Goal: Information Seeking & Learning: Learn about a topic

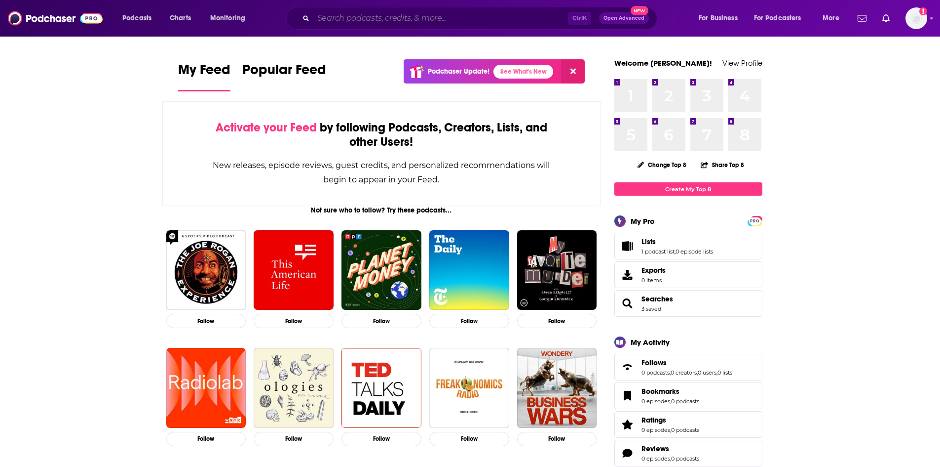
click at [369, 16] on input "Search podcasts, credits, & more..." at bounding box center [440, 18] width 255 height 16
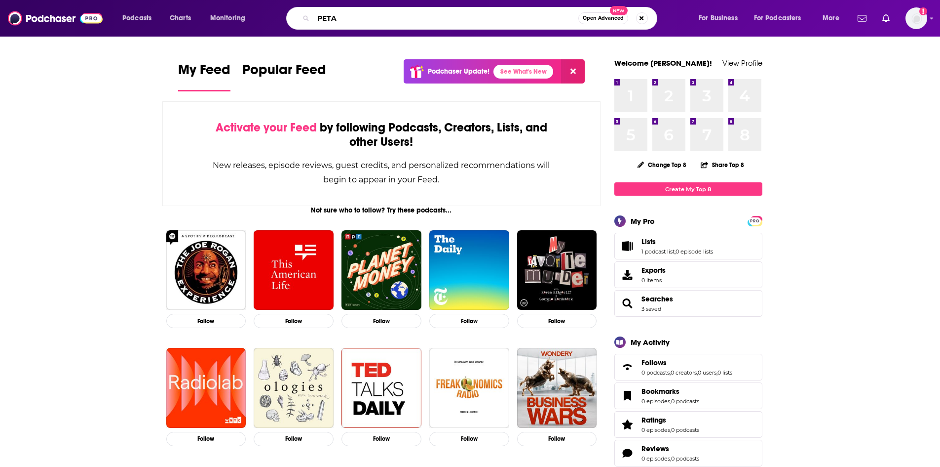
type input "PETA"
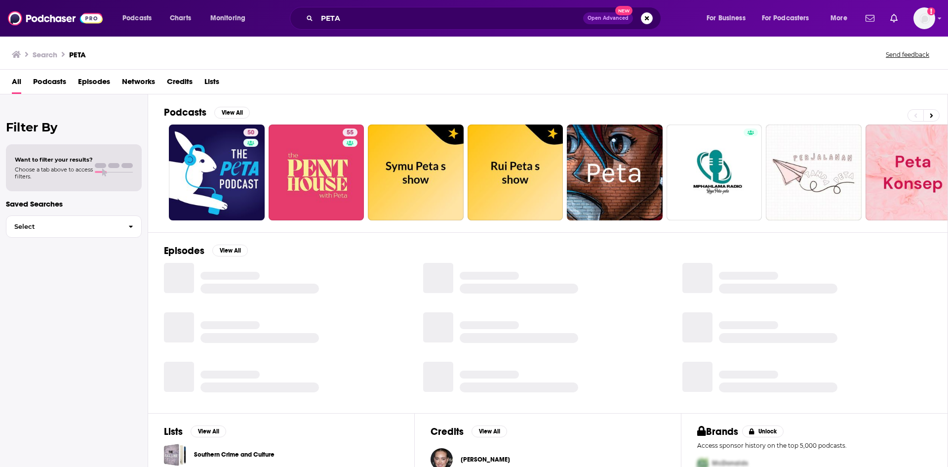
click at [94, 81] on span "Episodes" at bounding box center [94, 84] width 32 height 20
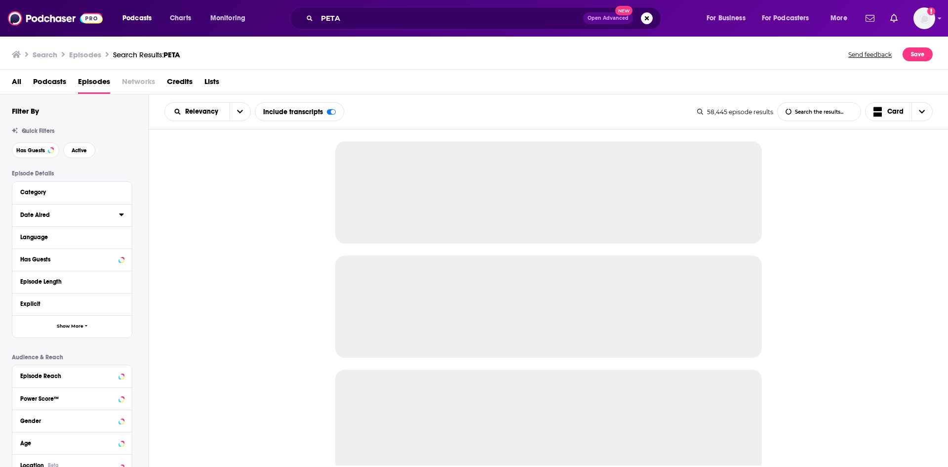
drag, startPoint x: 119, startPoint y: 212, endPoint x: 113, endPoint y: 216, distance: 7.5
click at [119, 213] on icon at bounding box center [121, 214] width 5 height 8
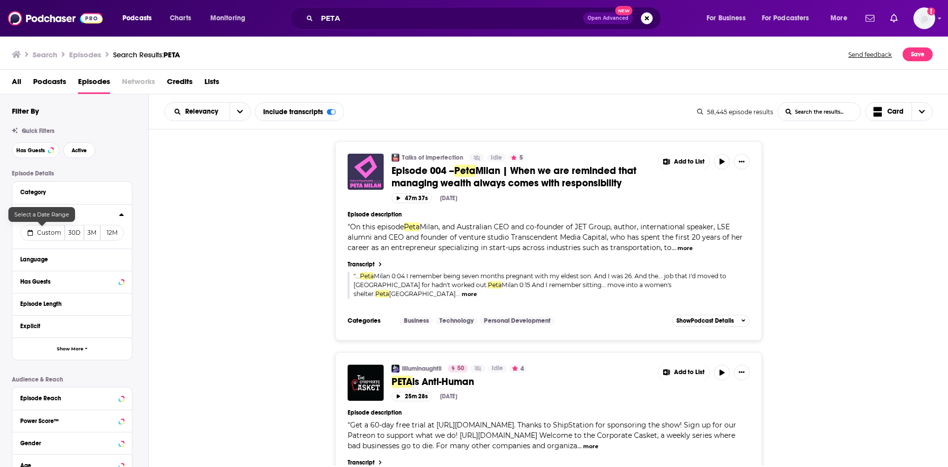
click at [57, 232] on span "Custom" at bounding box center [49, 232] width 24 height 7
select select "9"
select select "2025"
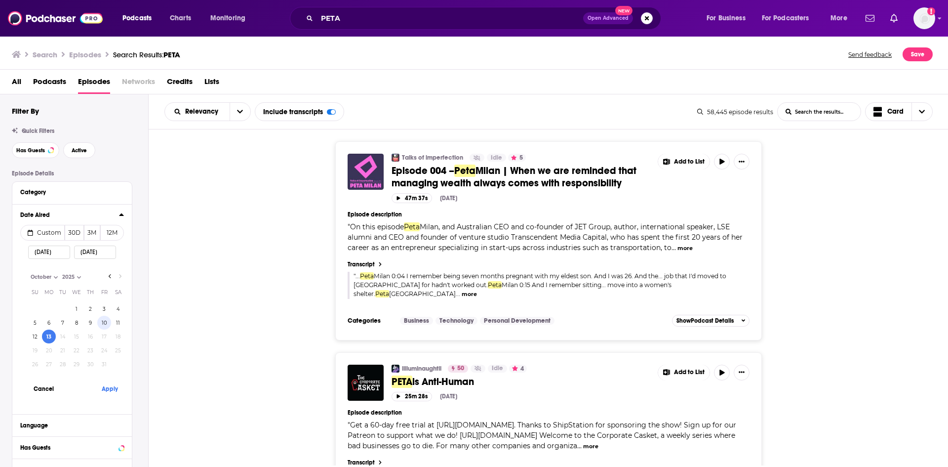
click at [102, 323] on button "10" at bounding box center [104, 322] width 14 height 14
type input "10/10/2025"
click at [110, 391] on button "Apply" at bounding box center [110, 388] width 30 height 18
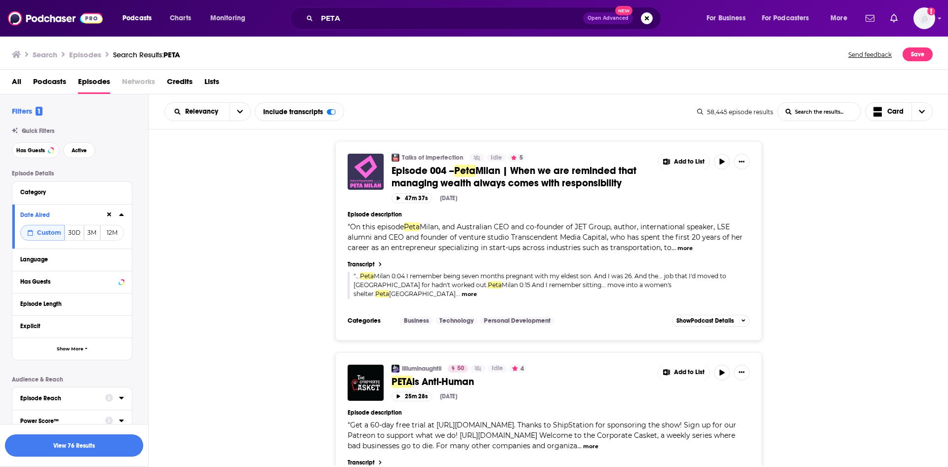
click at [84, 442] on button "View 76 Results" at bounding box center [74, 445] width 138 height 22
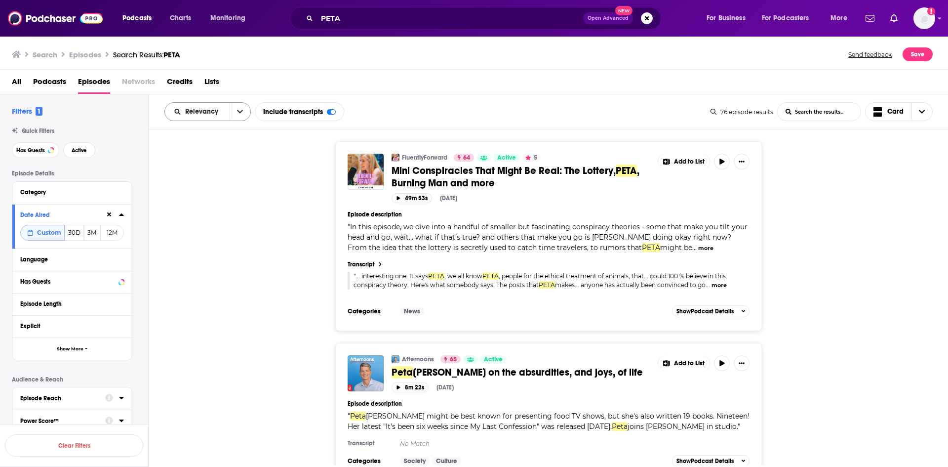
click at [233, 118] on button "open menu" at bounding box center [240, 112] width 21 height 18
click at [214, 195] on span "Power Score" at bounding box center [214, 195] width 58 height 5
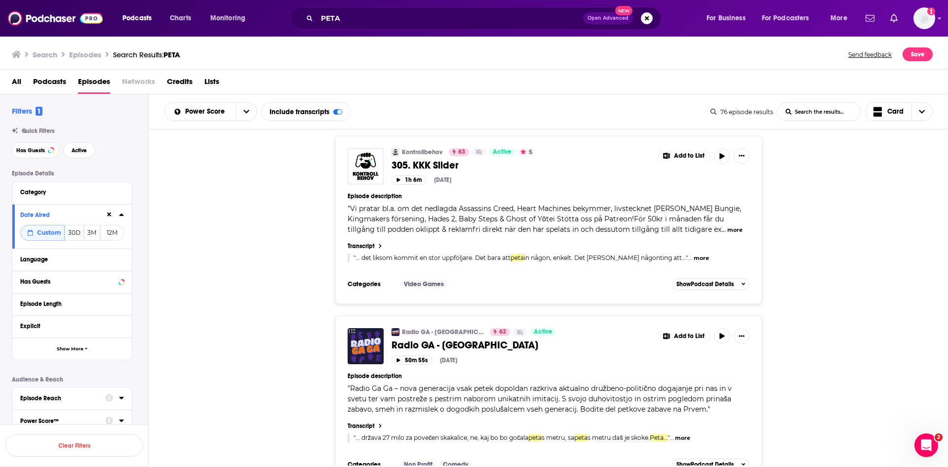
scroll to position [4295, 0]
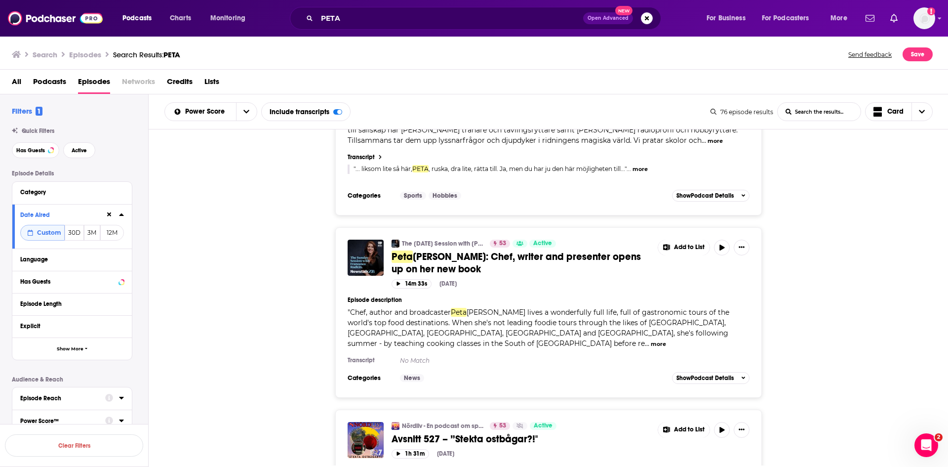
scroll to position [6171, 0]
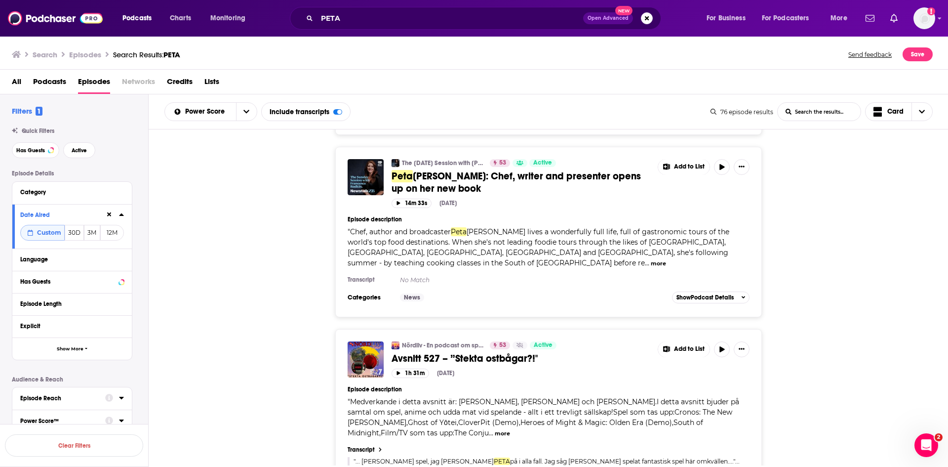
drag, startPoint x: 487, startPoint y: 305, endPoint x: 304, endPoint y: 304, distance: 182.7
click at [82, 305] on div "Episode Length" at bounding box center [68, 303] width 97 height 7
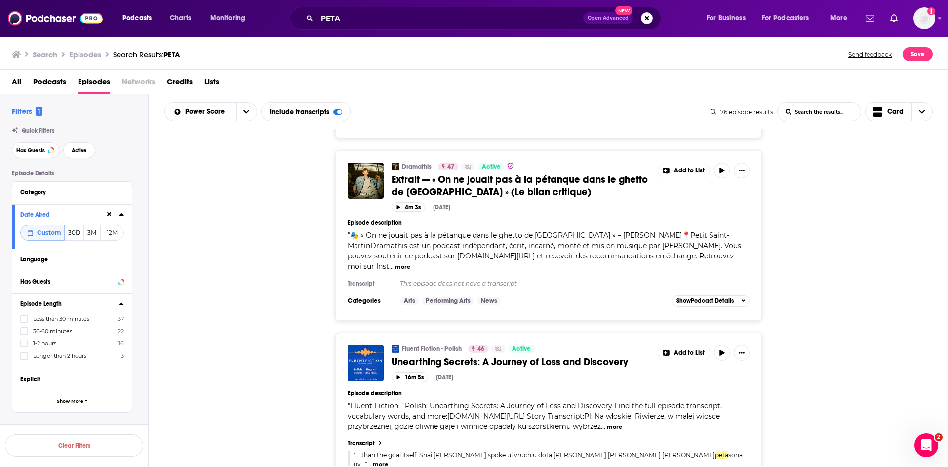
scroll to position [8571, 0]
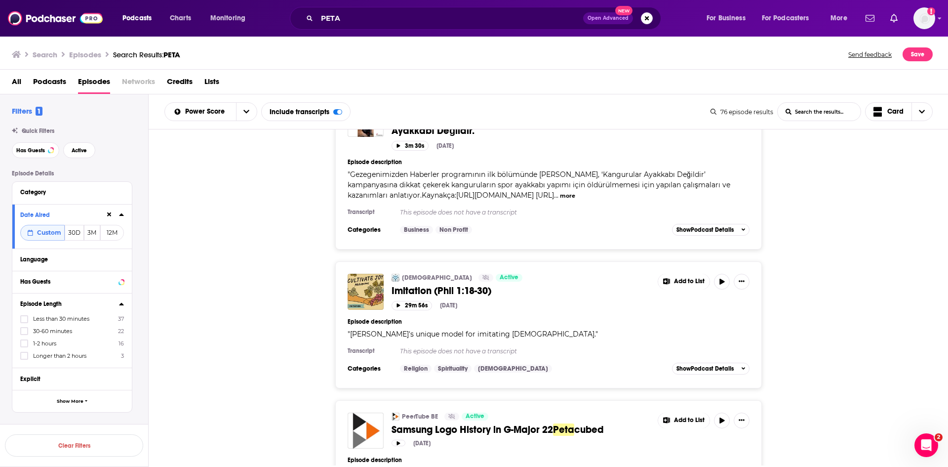
scroll to position [12712, 0]
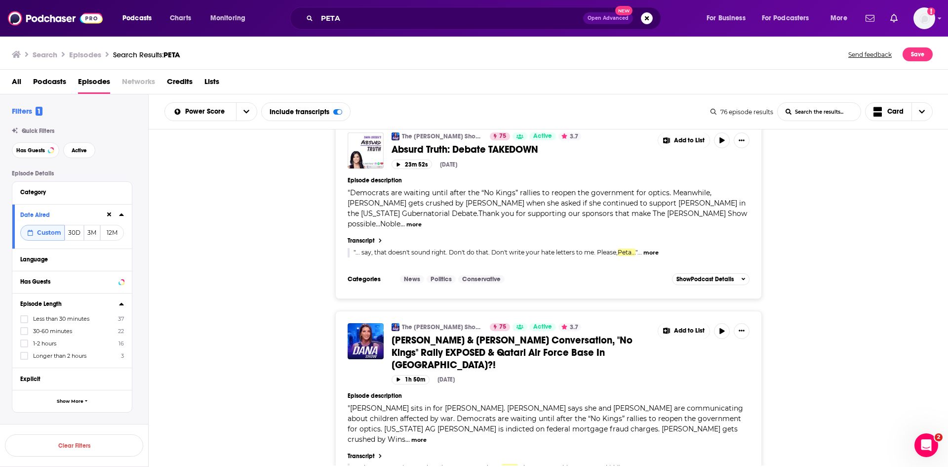
scroll to position [1037, 0]
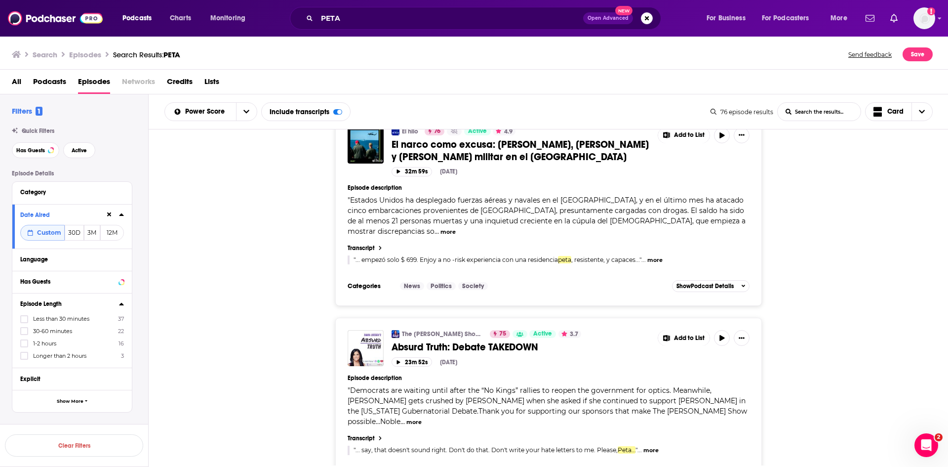
drag, startPoint x: 558, startPoint y: 376, endPoint x: 256, endPoint y: 352, distance: 303.5
click at [256, 352] on div "The Dana Show with Dana Loesch 75 Active 3.7 Absurd Truth: Debate TAKEDOWN Add …" at bounding box center [549, 406] width 800 height 179
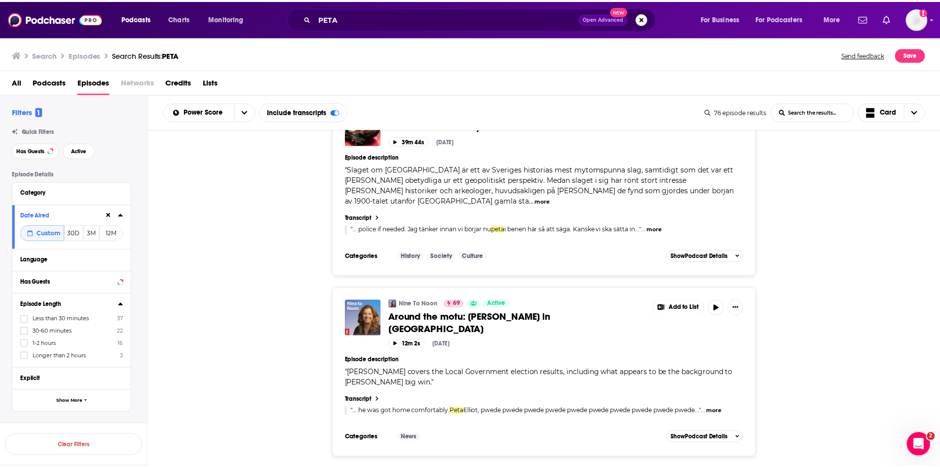
scroll to position [2320, 0]
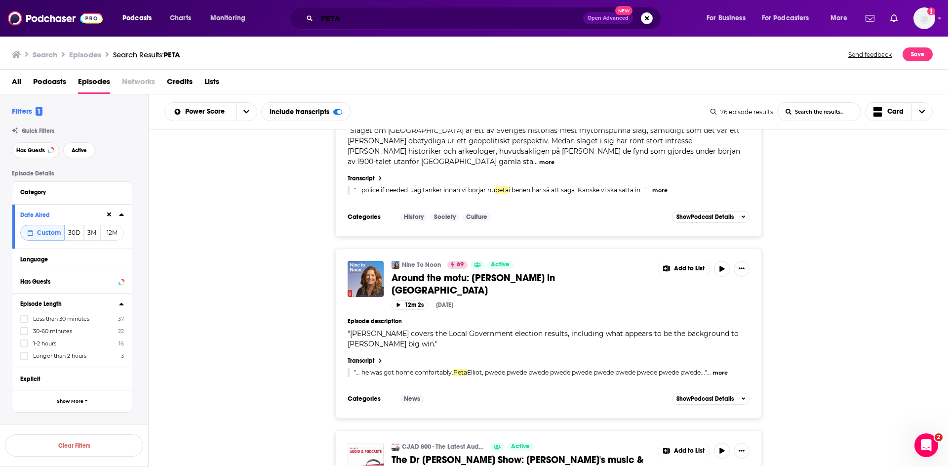
click at [245, 15] on div "Podcasts Charts Monitoring PETA Open Advanced New For Business For Podcasters M…" at bounding box center [486, 18] width 741 height 23
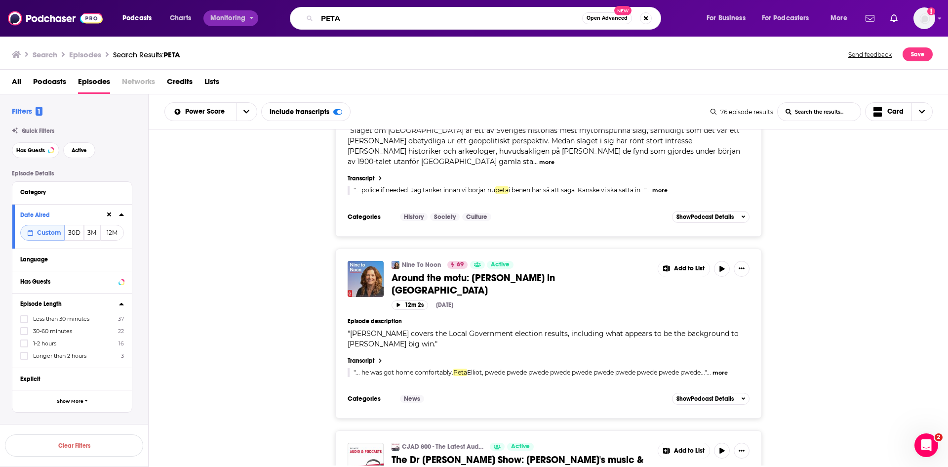
paste input "The Dr. Joe Show"
type input "The Dr. Joe Show"
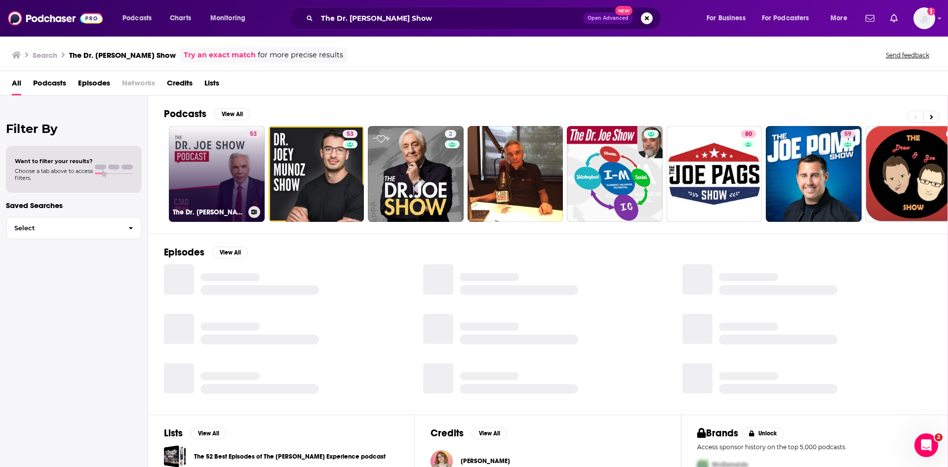
click at [231, 178] on link "53 The Dr. Joe Show" at bounding box center [217, 174] width 96 height 96
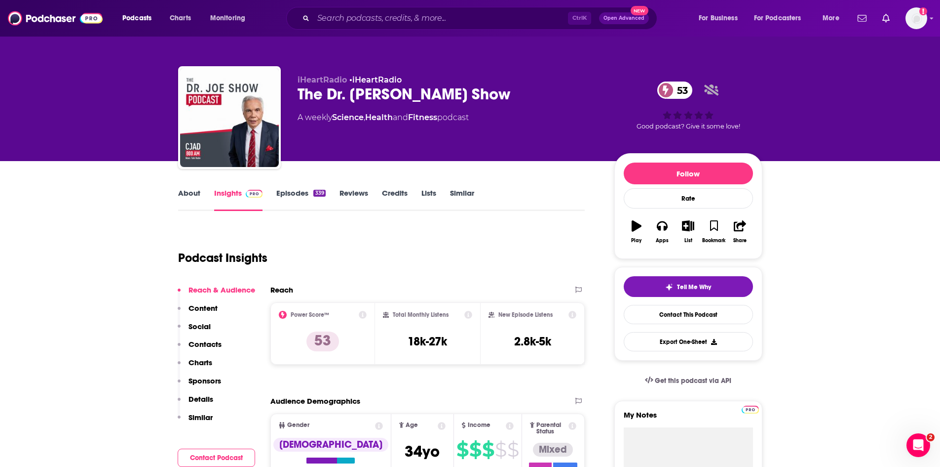
click at [300, 191] on link "Episodes 339" at bounding box center [300, 199] width 49 height 23
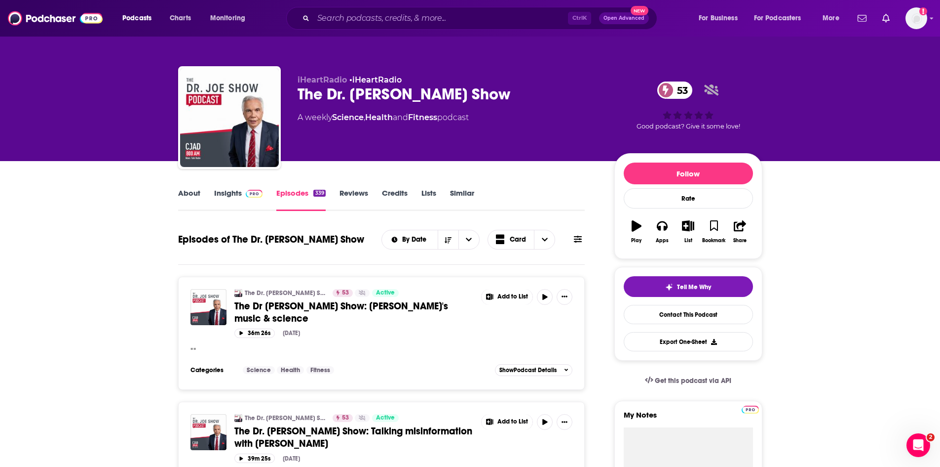
click at [358, 306] on span "The Dr Joe Show: Mozart's music & science" at bounding box center [341, 312] width 214 height 25
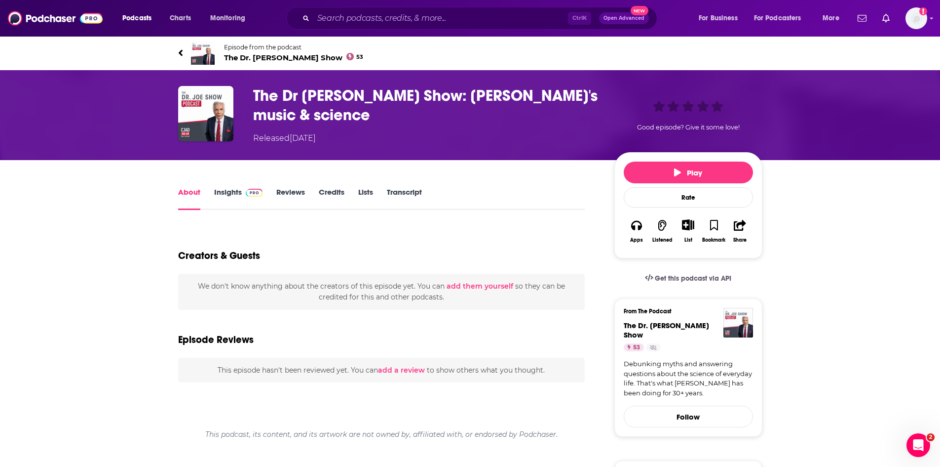
click at [406, 188] on link "Transcript" at bounding box center [404, 198] width 35 height 23
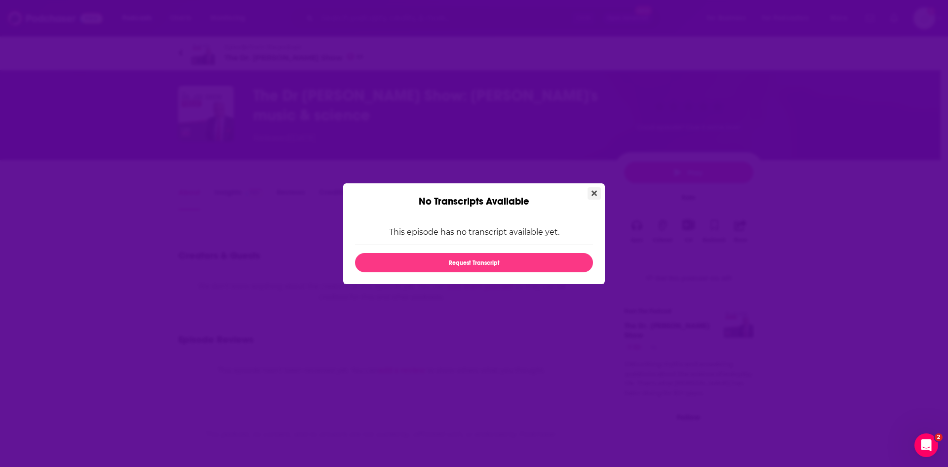
click at [592, 193] on icon "Close" at bounding box center [593, 193] width 5 height 8
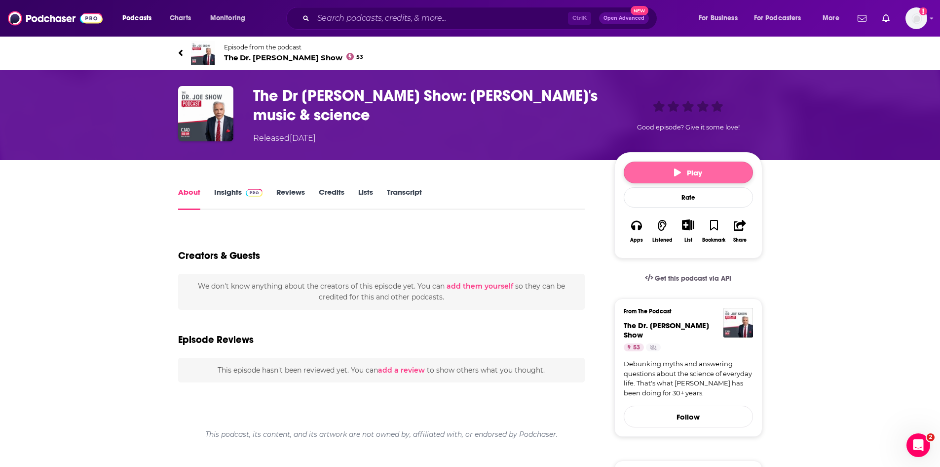
click at [663, 175] on button "Play" at bounding box center [688, 172] width 129 height 22
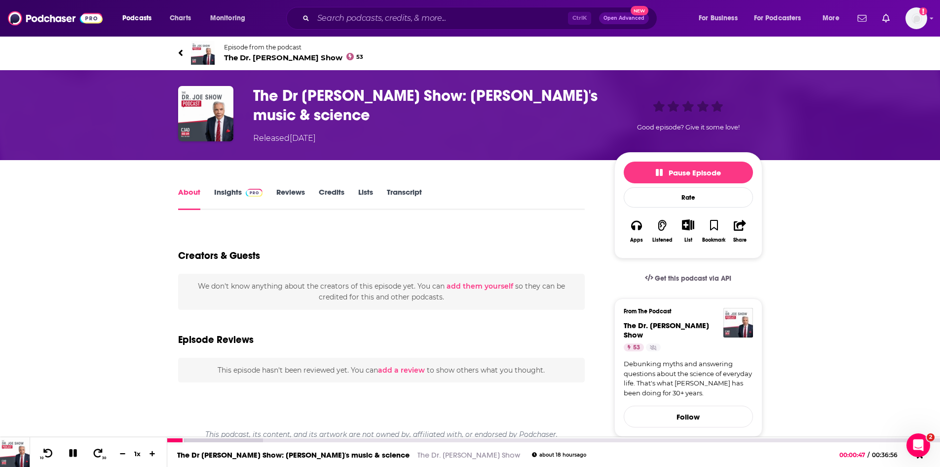
drag, startPoint x: 78, startPoint y: 453, endPoint x: 69, endPoint y: 461, distance: 12.3
click at [78, 453] on button at bounding box center [73, 453] width 17 height 12
click at [410, 189] on link "Transcript" at bounding box center [404, 198] width 35 height 23
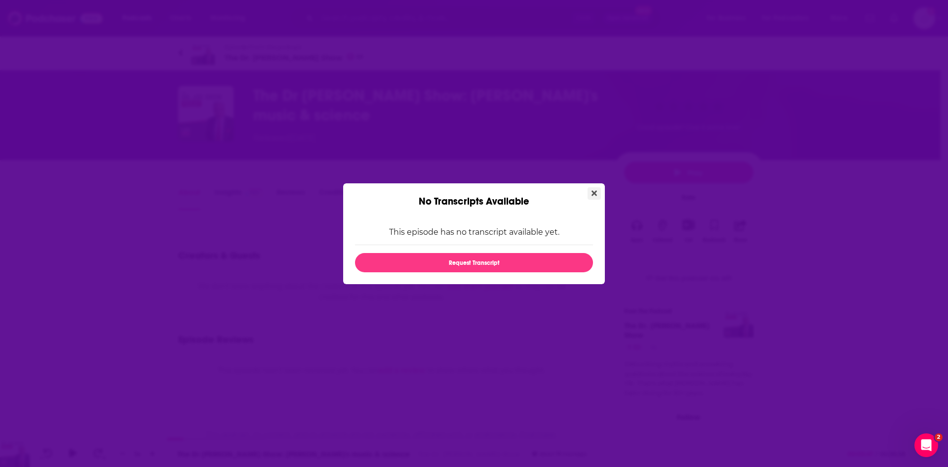
click at [593, 196] on icon "Close" at bounding box center [593, 193] width 5 height 8
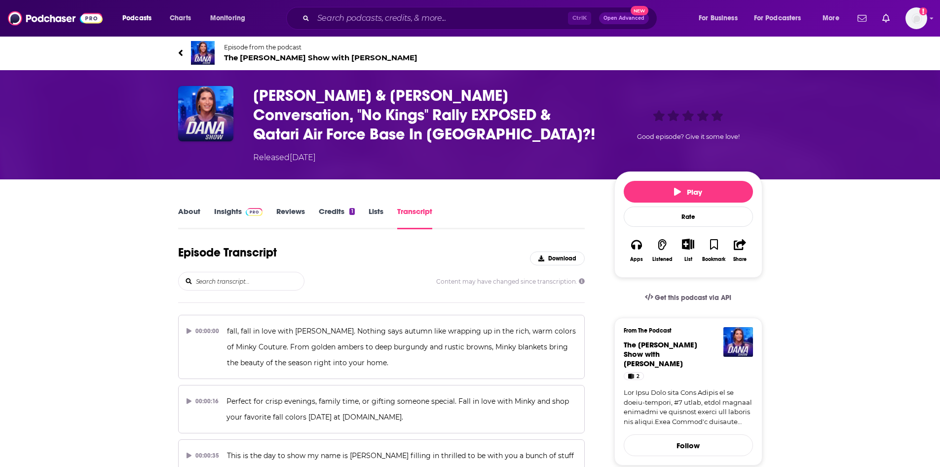
scroll to position [23333, 0]
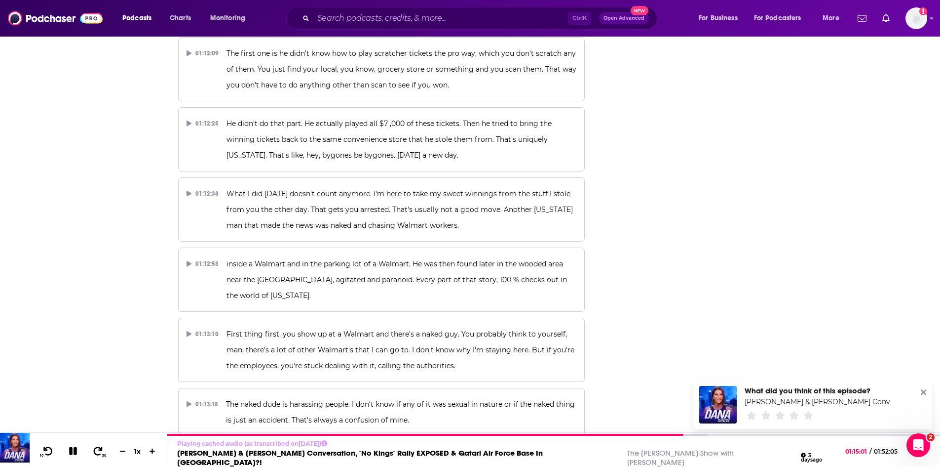
scroll to position [23136, 0]
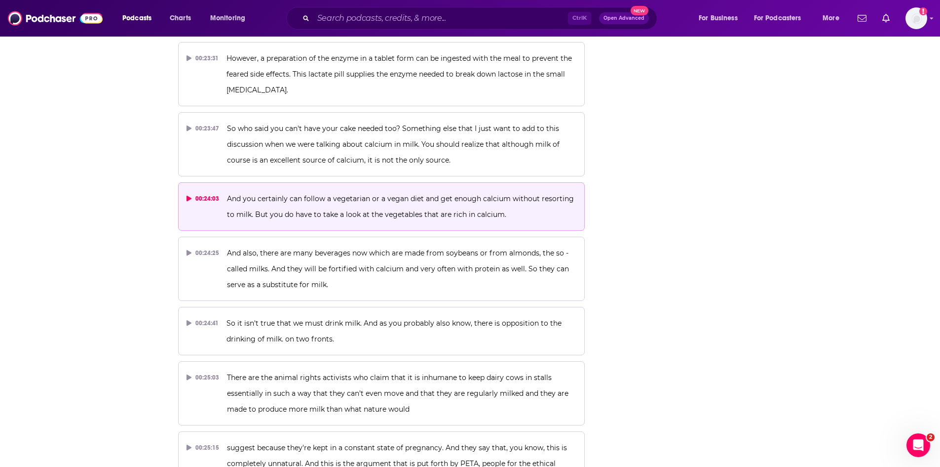
scroll to position [5526, 0]
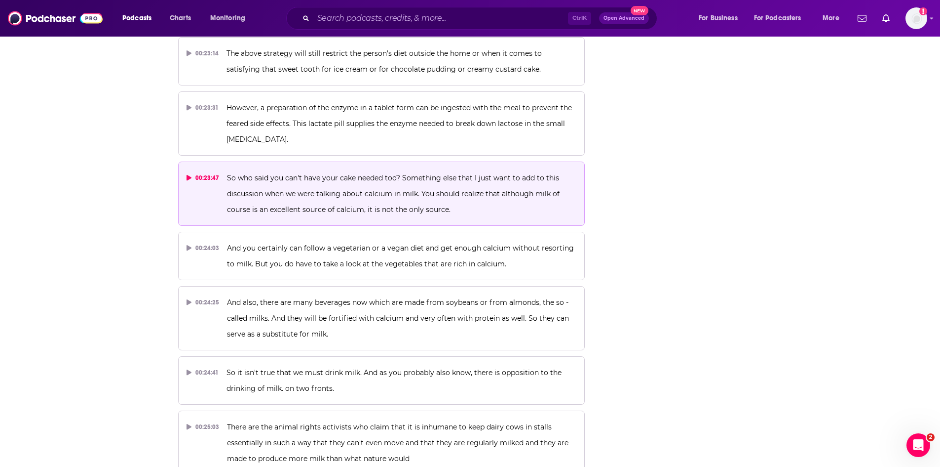
click at [305, 170] on p "So who said you can't have your cake needed too? Something else that I just wan…" at bounding box center [402, 193] width 350 height 47
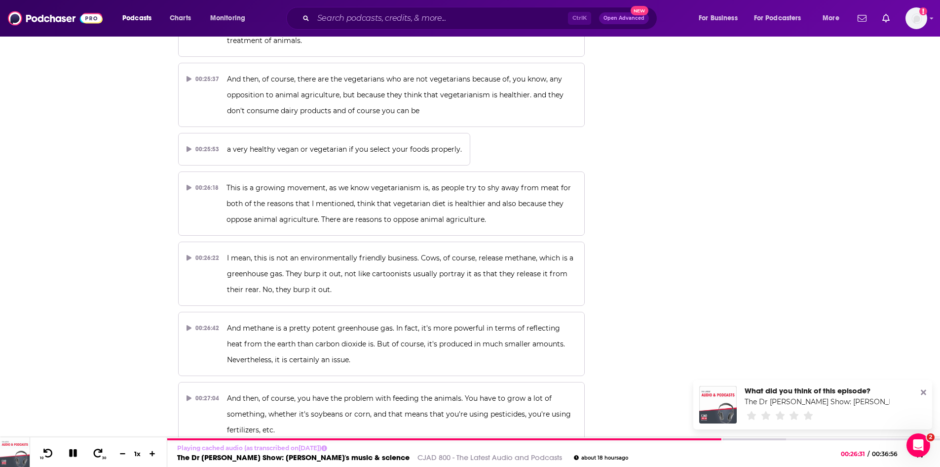
scroll to position [6118, 0]
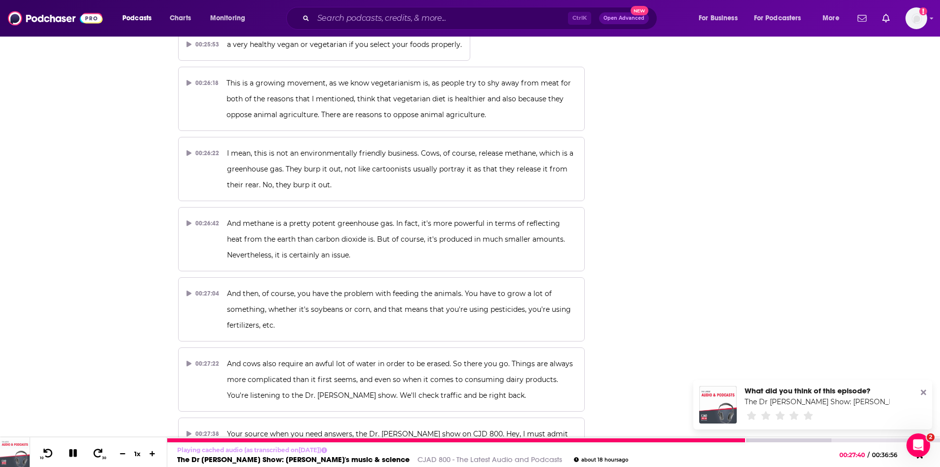
click at [69, 454] on icon at bounding box center [73, 452] width 11 height 9
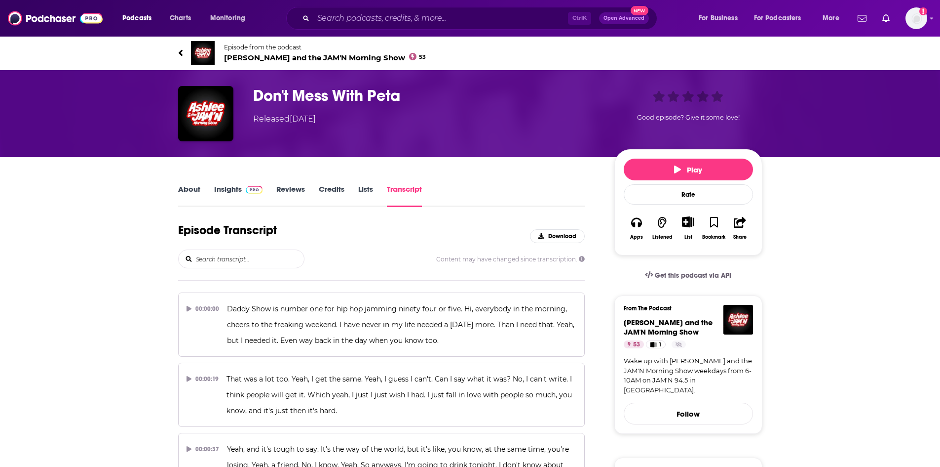
scroll to position [1181, 0]
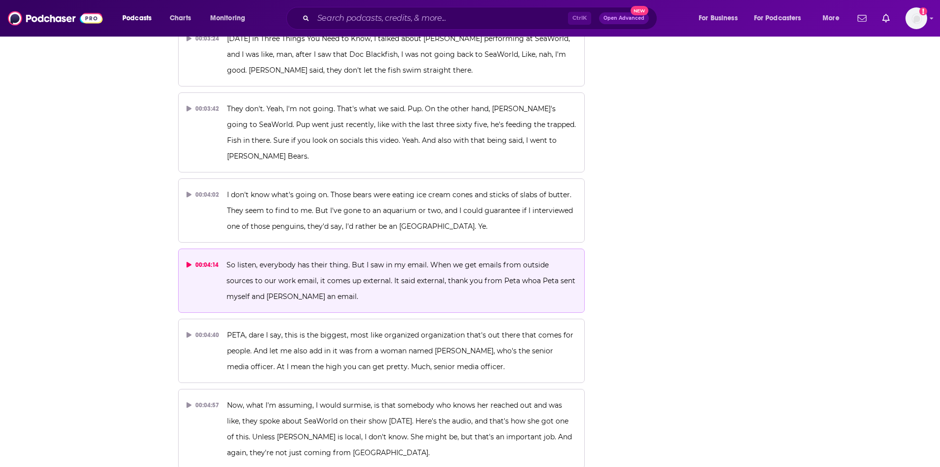
click at [361, 257] on p "So listen, everybody has their thing. But I saw in my email. When we get emails…" at bounding box center [402, 280] width 350 height 47
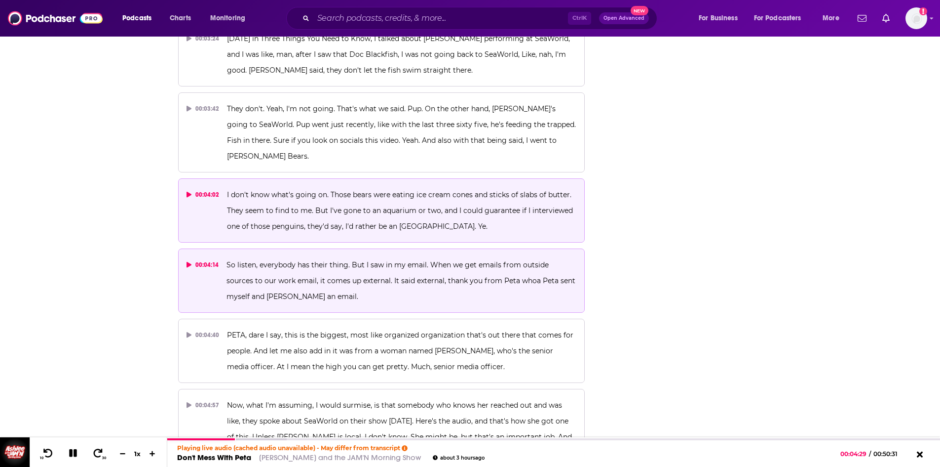
click at [368, 187] on p "I don't know what's going on. Those bears were eating ice cream cones and stick…" at bounding box center [402, 210] width 350 height 47
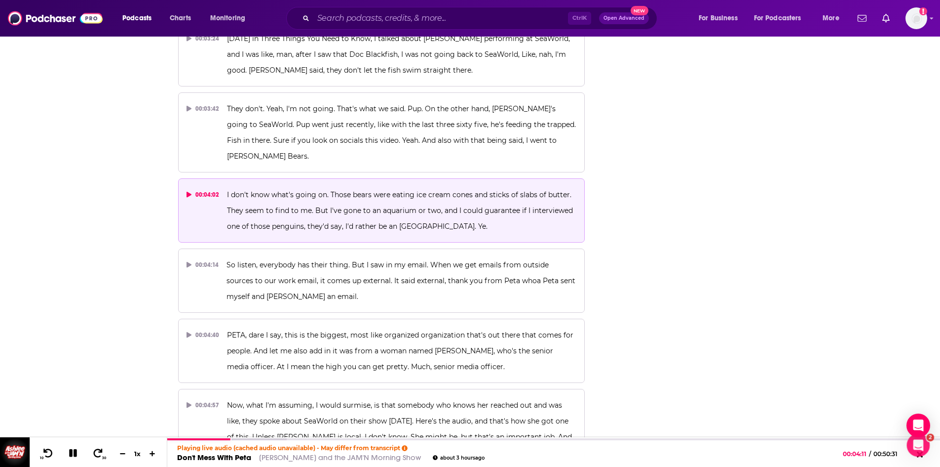
scroll to position [0, 0]
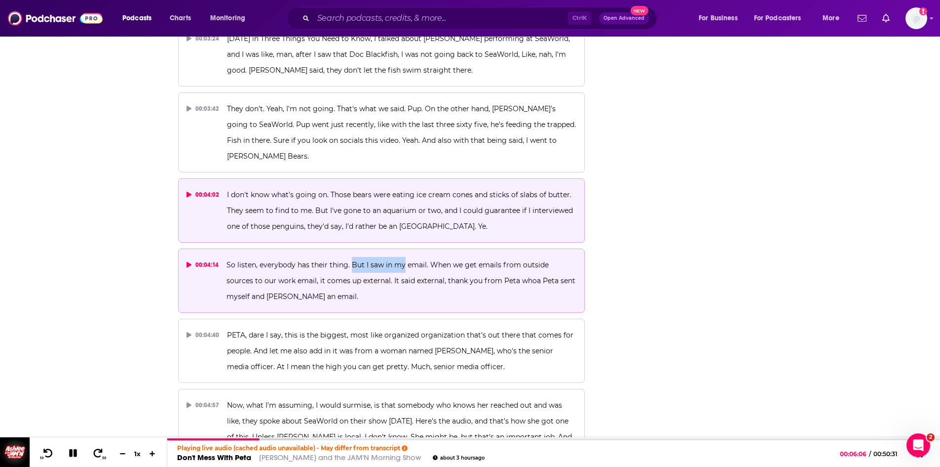
drag, startPoint x: 350, startPoint y: 216, endPoint x: 403, endPoint y: 223, distance: 53.8
click at [403, 257] on p "So listen, everybody has their thing. But I saw in my email. When we get emails…" at bounding box center [402, 280] width 350 height 47
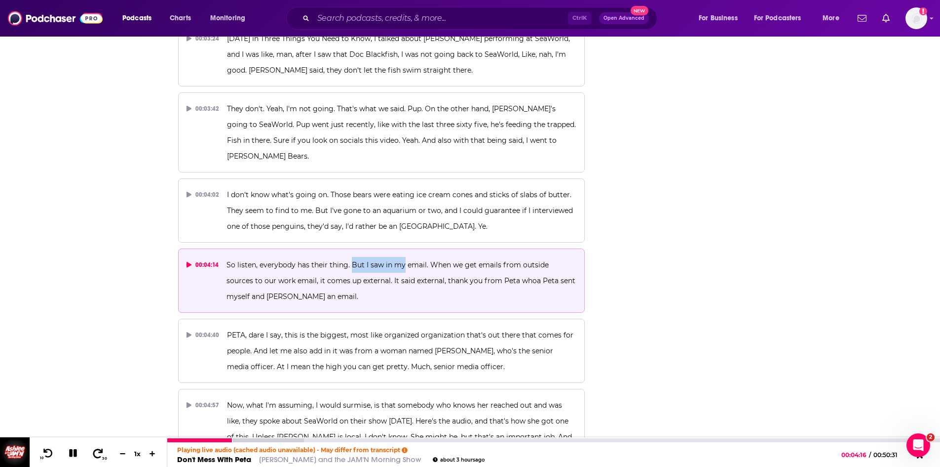
click at [98, 454] on icon at bounding box center [98, 453] width 12 height 10
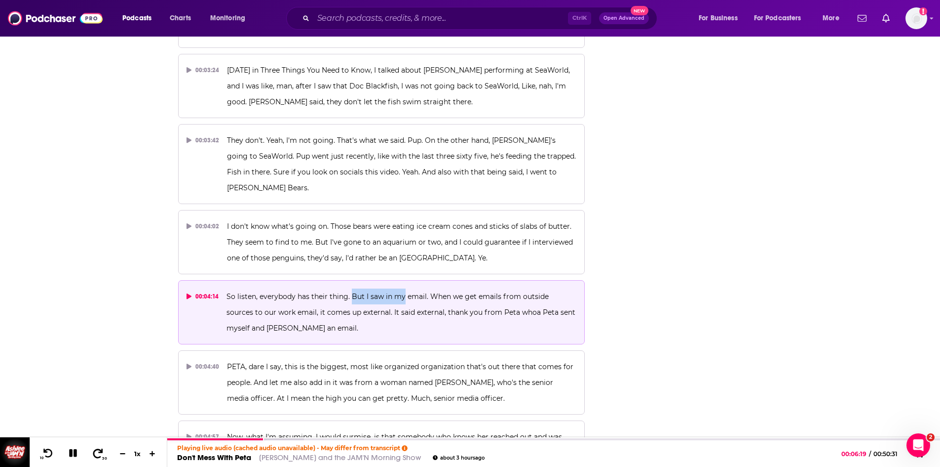
scroll to position [1132, 0]
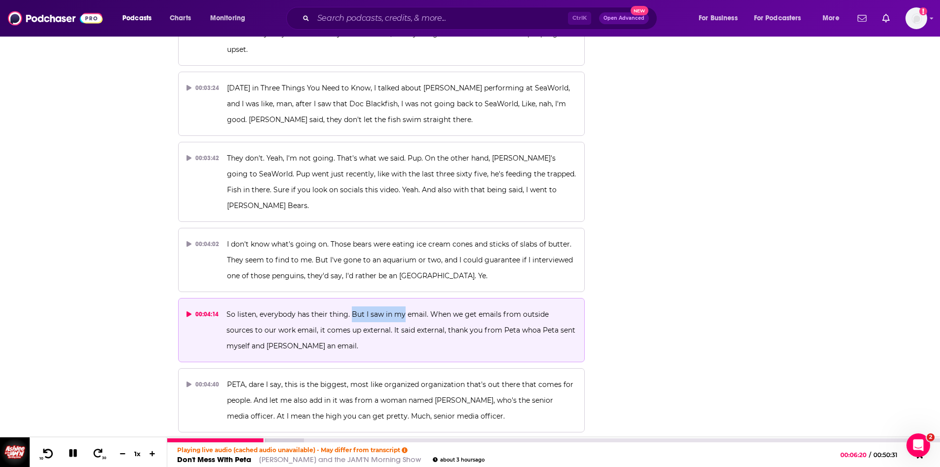
click at [48, 456] on icon at bounding box center [48, 453] width 12 height 10
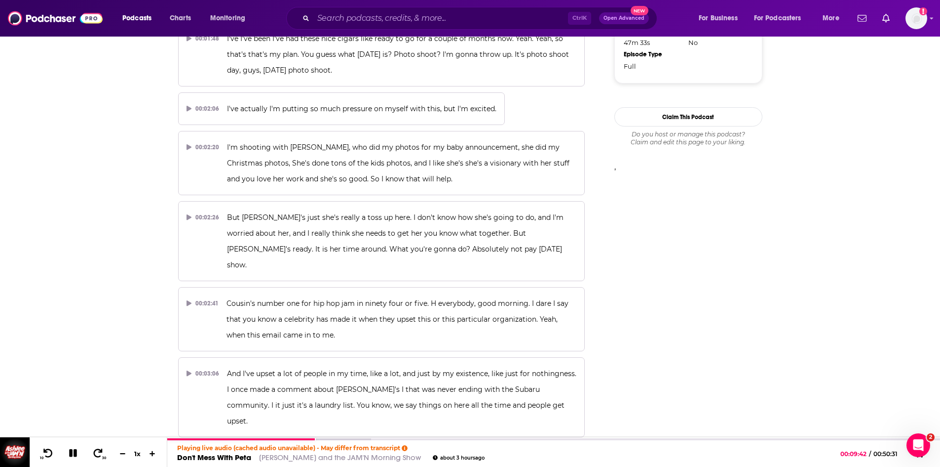
scroll to position [737, 0]
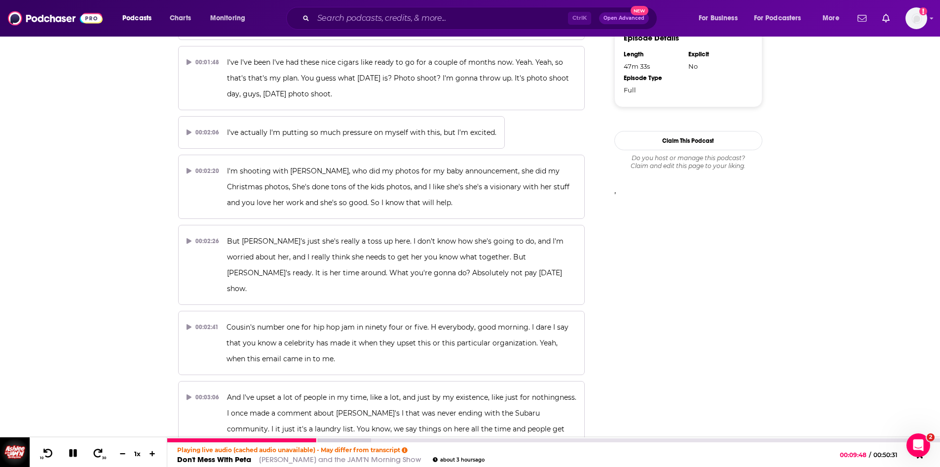
click at [77, 456] on icon at bounding box center [73, 452] width 11 height 11
click at [77, 456] on icon at bounding box center [73, 453] width 12 height 10
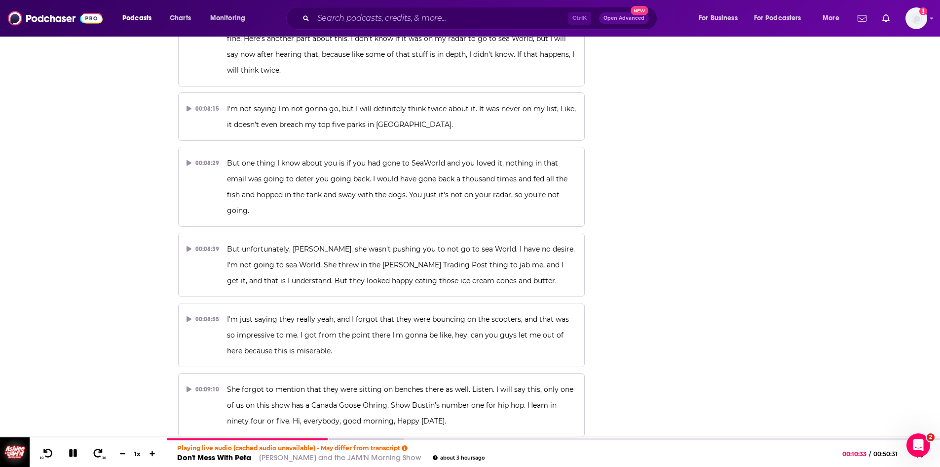
scroll to position [2442, 0]
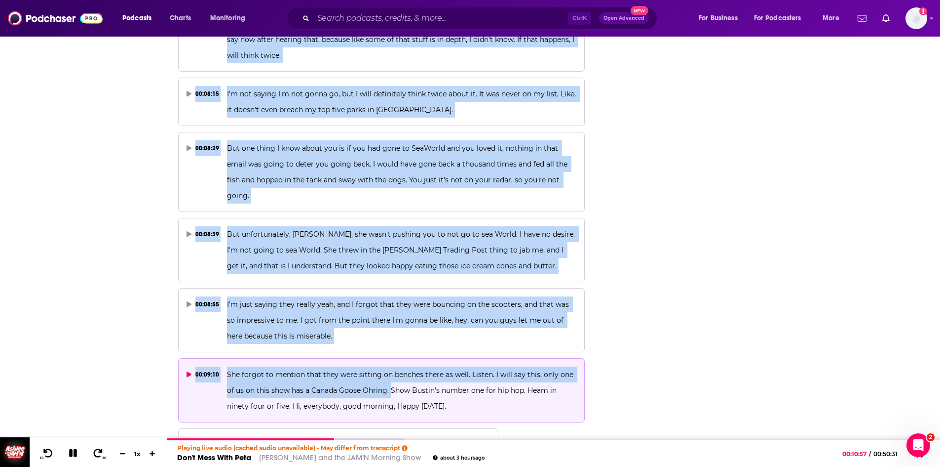
drag, startPoint x: 527, startPoint y: 262, endPoint x: 389, endPoint y: 296, distance: 143.0
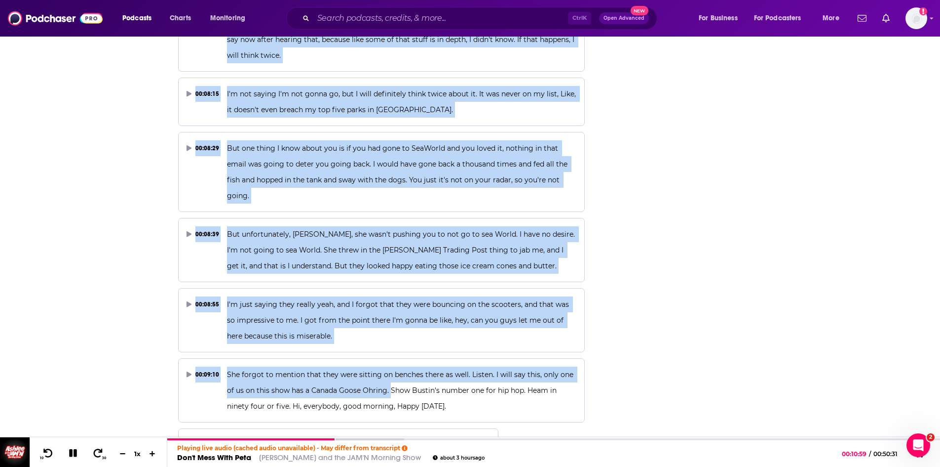
copy div "I dare I say that you know a celebrity has made it when they upset this or this…"
click at [76, 450] on icon at bounding box center [73, 453] width 8 height 8
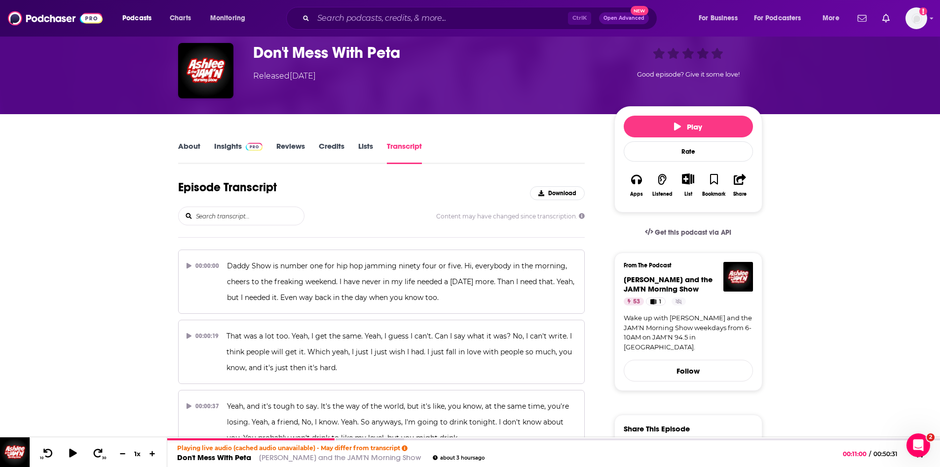
scroll to position [0, 0]
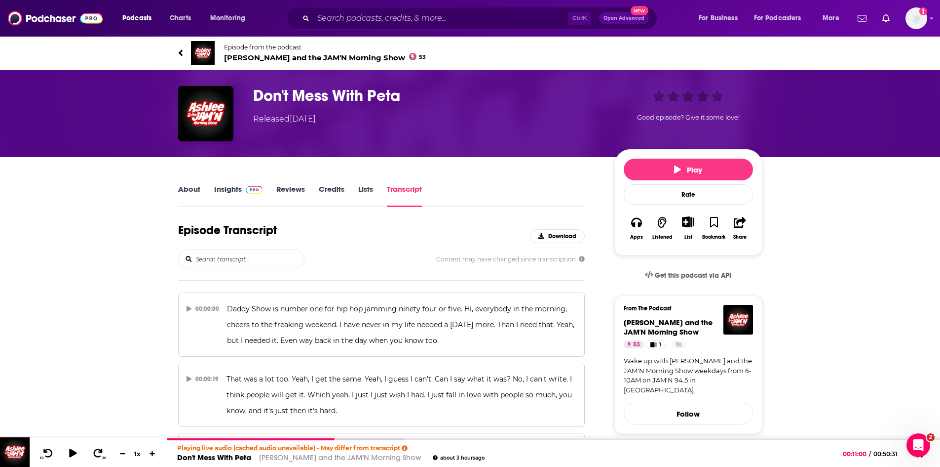
click at [239, 59] on span "Ashlee and the JAM'N Morning Show 53" at bounding box center [325, 57] width 202 height 9
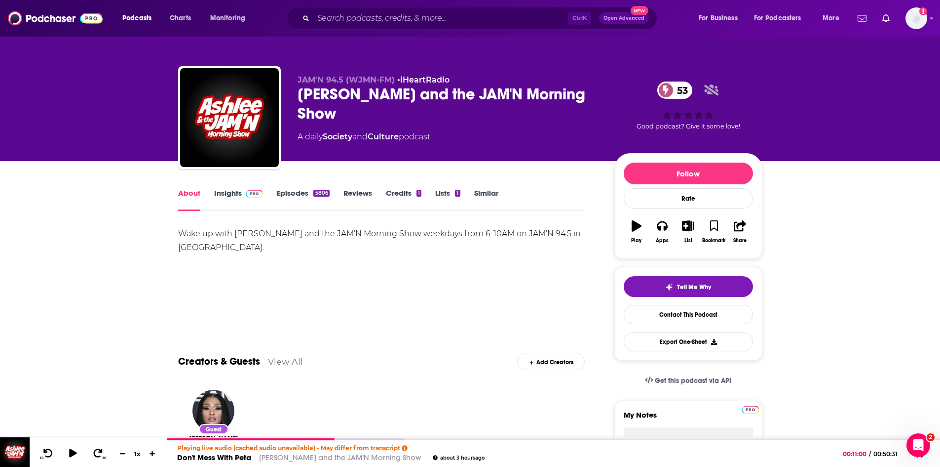
click at [226, 194] on link "Insights" at bounding box center [238, 199] width 49 height 23
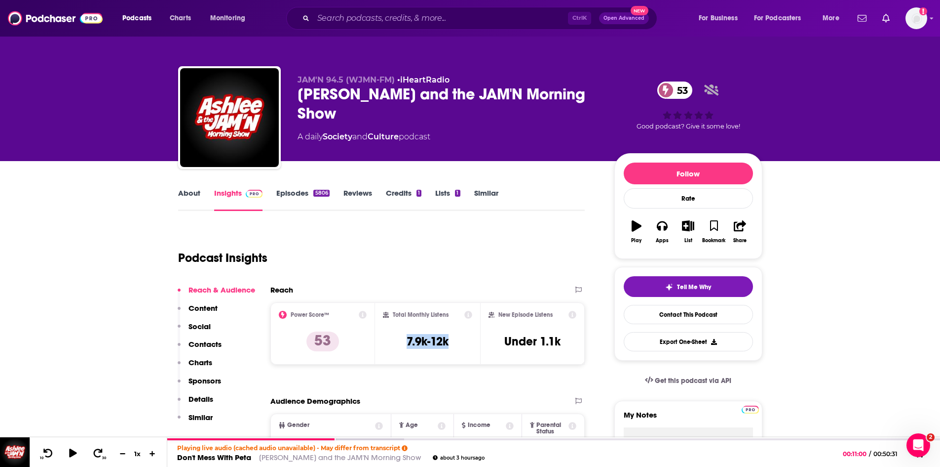
drag, startPoint x: 468, startPoint y: 345, endPoint x: 402, endPoint y: 345, distance: 65.7
click at [402, 345] on div "Total Monthly Listens 7.9k-12k" at bounding box center [427, 333] width 89 height 45
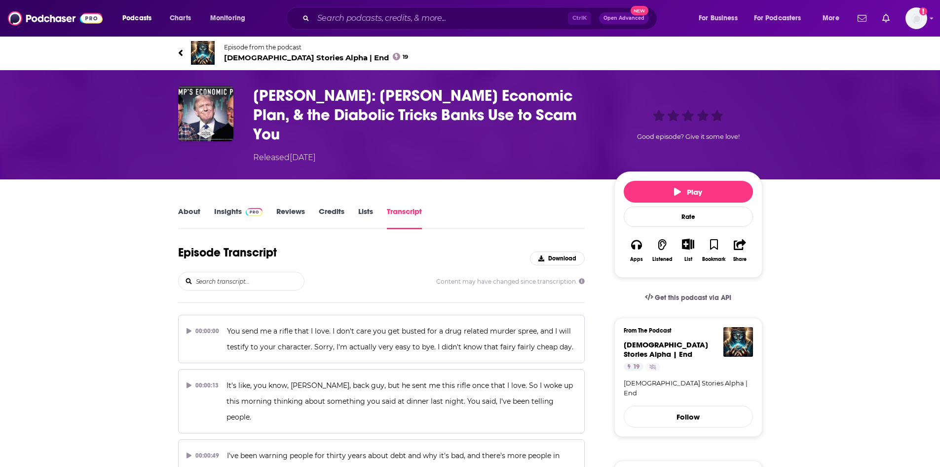
scroll to position [12734, 0]
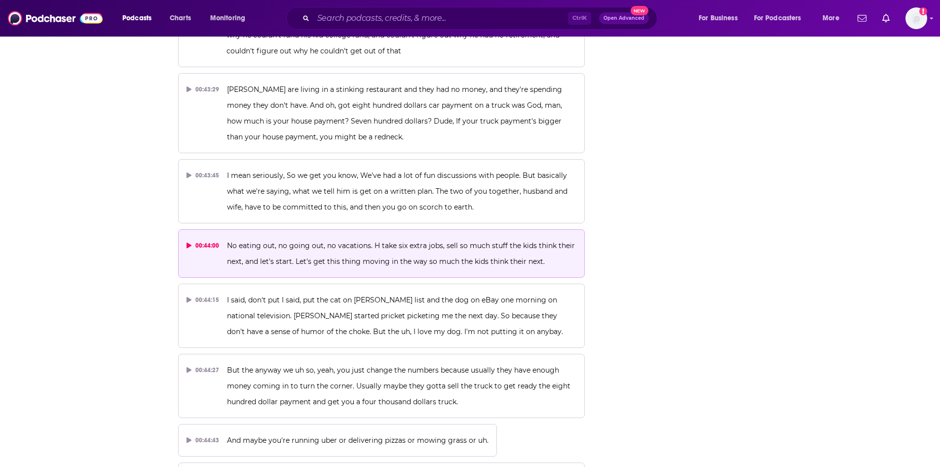
click at [295, 241] on span "No eating out, no going out, no vacations. H take six extra jobs, sell so much …" at bounding box center [402, 253] width 350 height 25
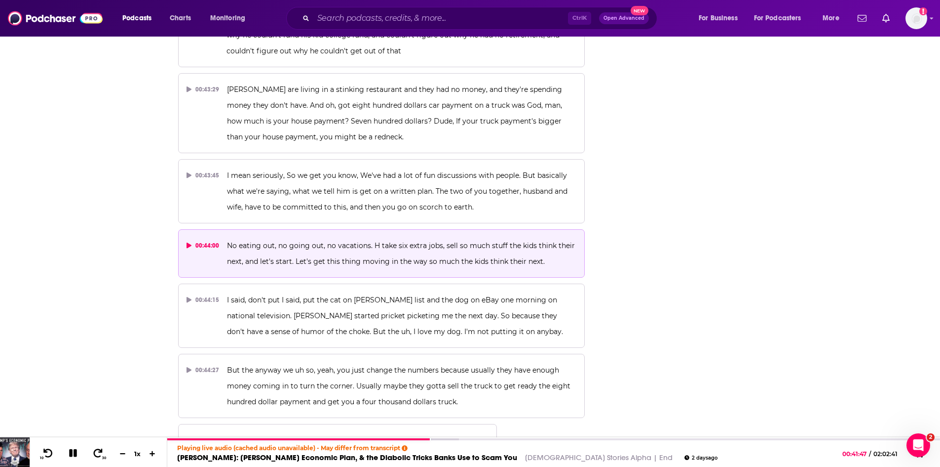
scroll to position [0, 0]
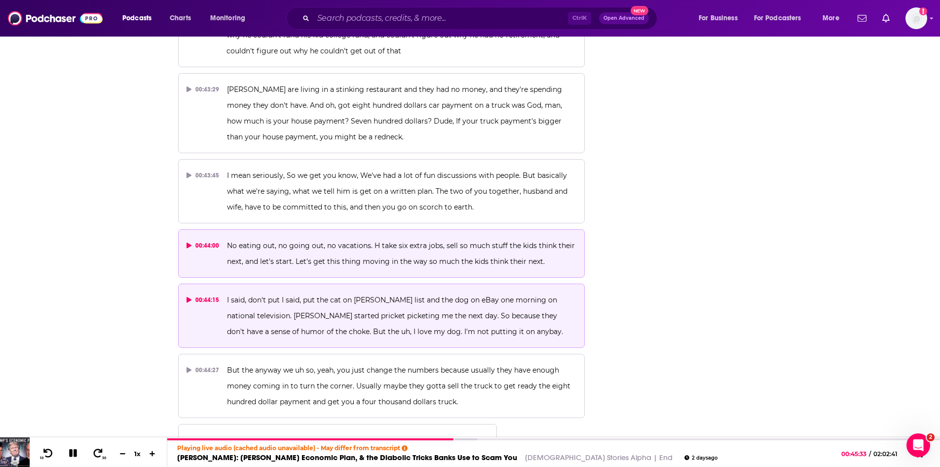
click at [344, 292] on p "I said, don't put I said, put the cat on Craig's list and the dog on eBay one m…" at bounding box center [402, 315] width 350 height 47
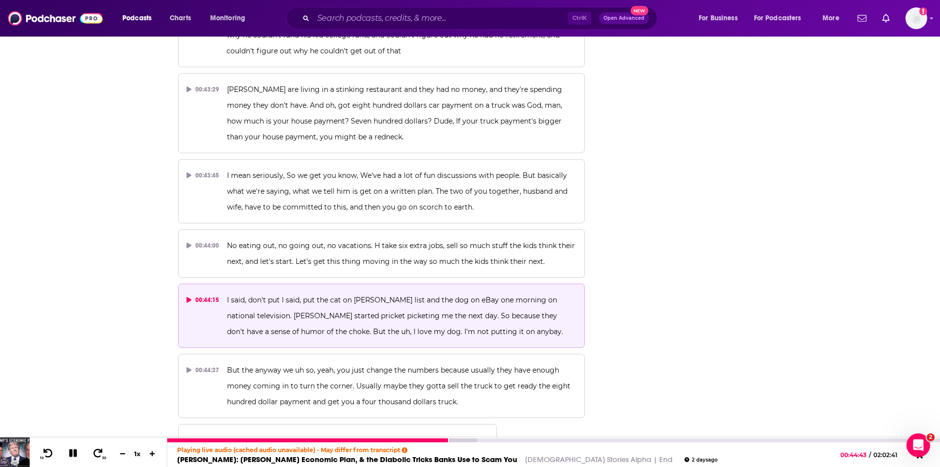
click at [74, 453] on icon at bounding box center [73, 453] width 8 height 8
click at [273, 459] on link "Dave Ramsey: Trump’s Economic Plan, & the Diabolic Tricks Banks Use to Scam You" at bounding box center [347, 458] width 340 height 9
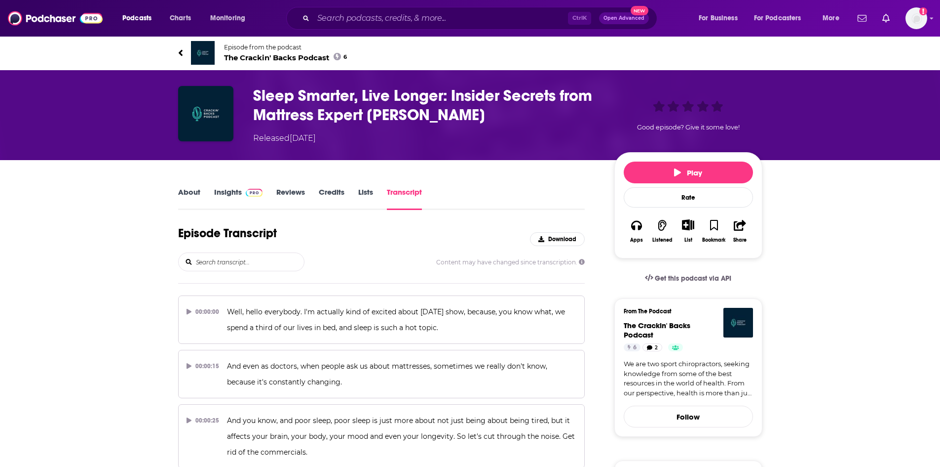
scroll to position [1307, 0]
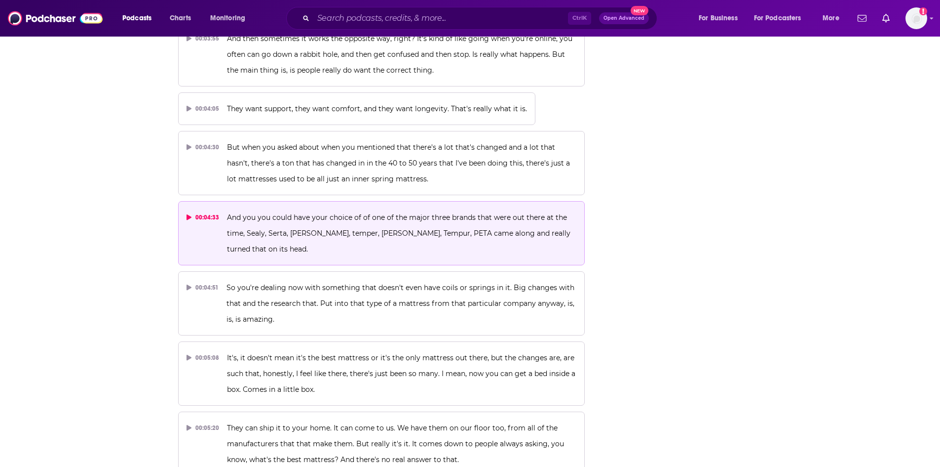
click at [324, 213] on span "And you you could have your choice of of one of the major three brands that wer…" at bounding box center [400, 233] width 346 height 40
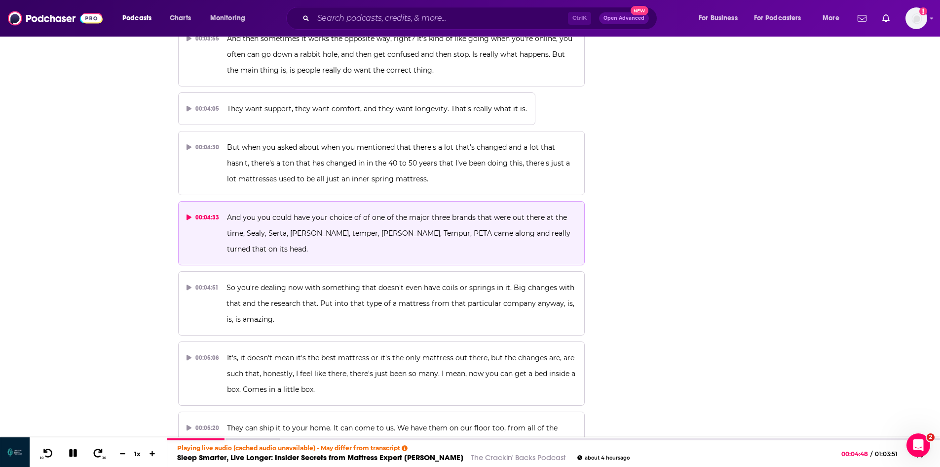
scroll to position [0, 0]
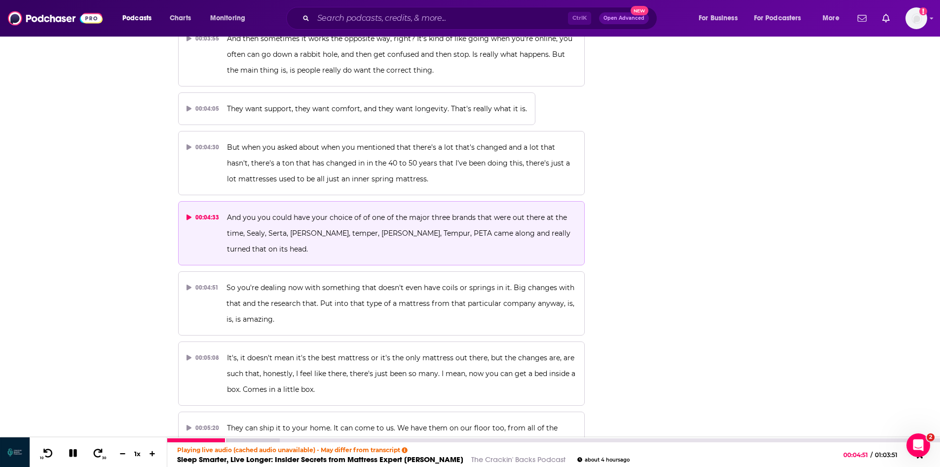
click at [71, 452] on icon at bounding box center [73, 453] width 8 height 8
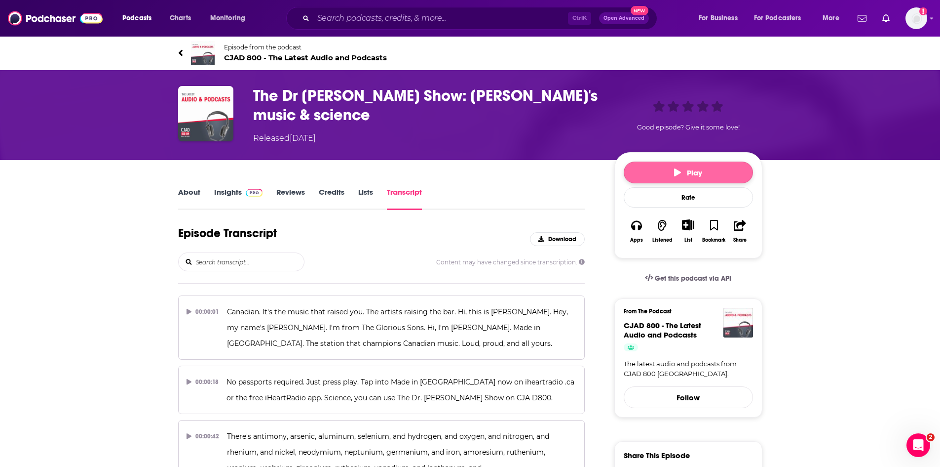
click at [703, 168] on button "Play" at bounding box center [688, 172] width 129 height 22
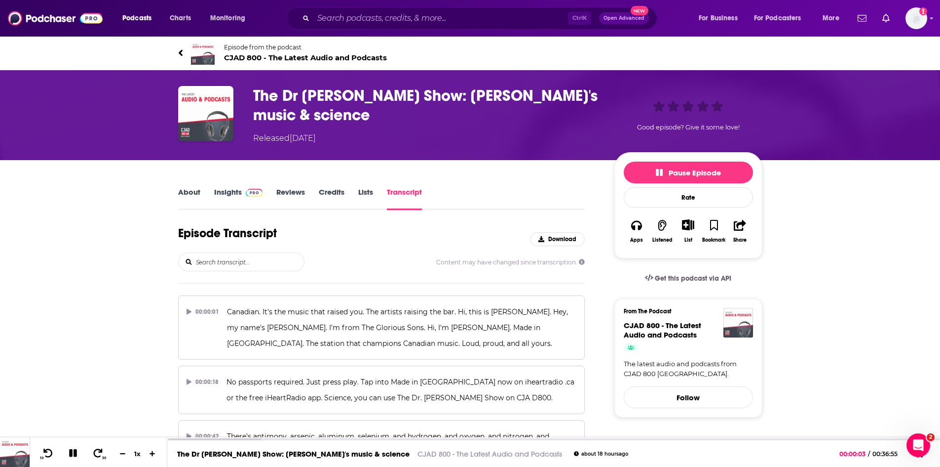
scroll to position [5723, 0]
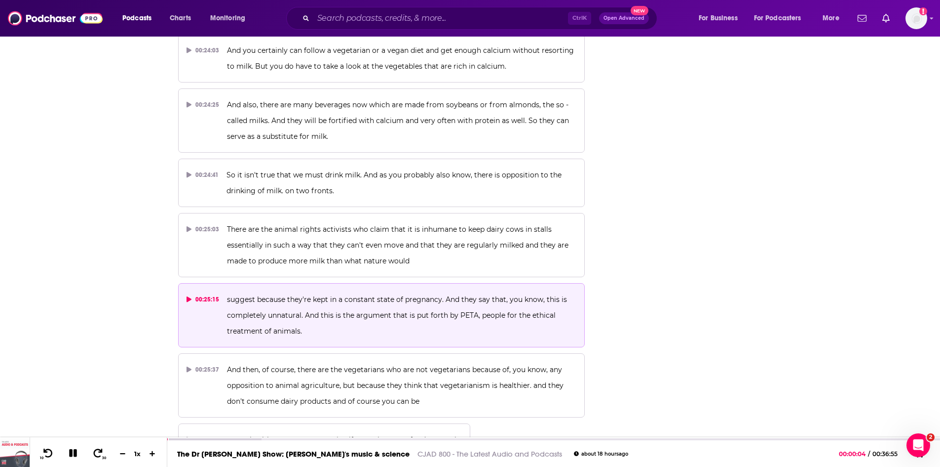
click at [354, 291] on p "suggest because they're kept in a constant state of pregnancy. And they say tha…" at bounding box center [402, 314] width 350 height 47
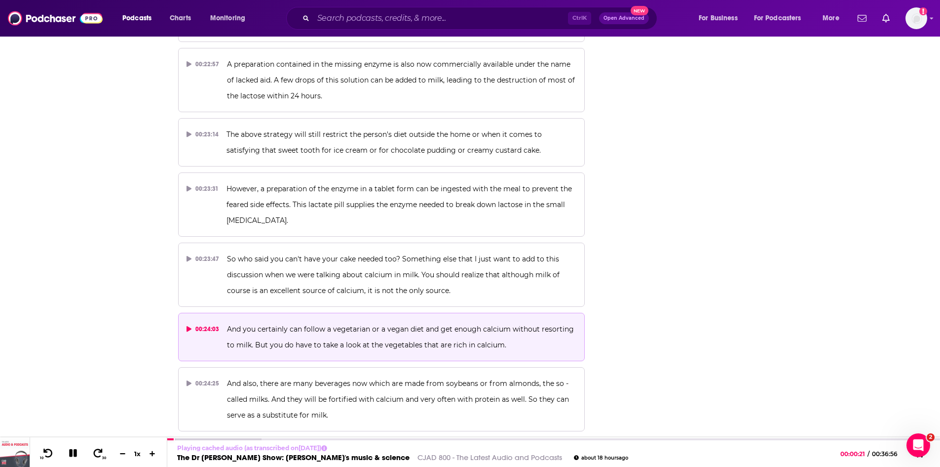
scroll to position [5427, 0]
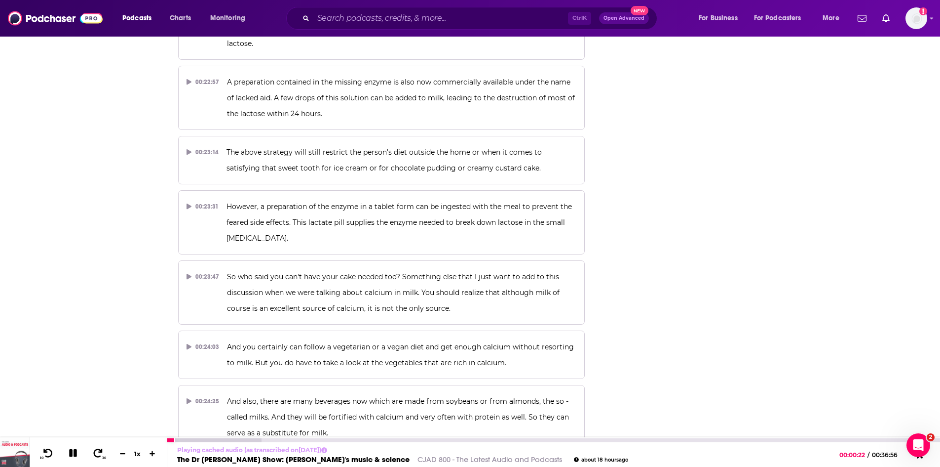
click at [418, 459] on link "CJAD 800 - The Latest Audio and Podcasts" at bounding box center [490, 458] width 145 height 9
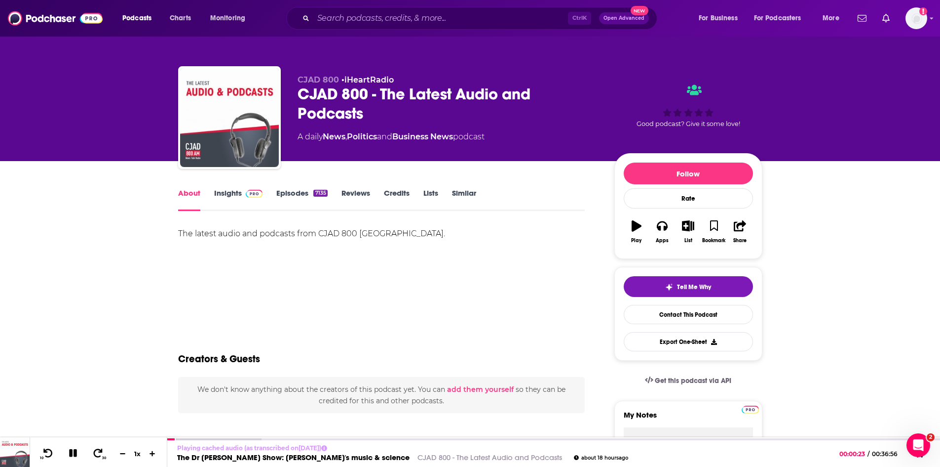
click at [218, 189] on link "Insights" at bounding box center [238, 199] width 49 height 23
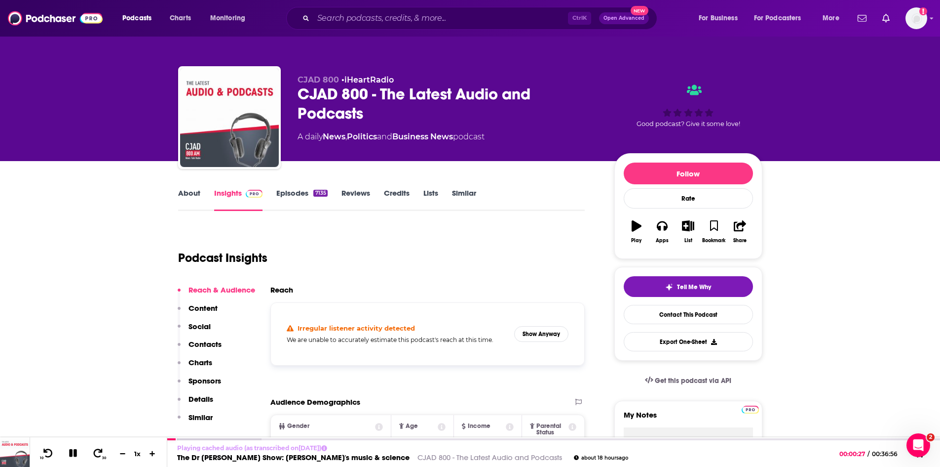
click at [288, 198] on link "Episodes 7135" at bounding box center [301, 199] width 51 height 23
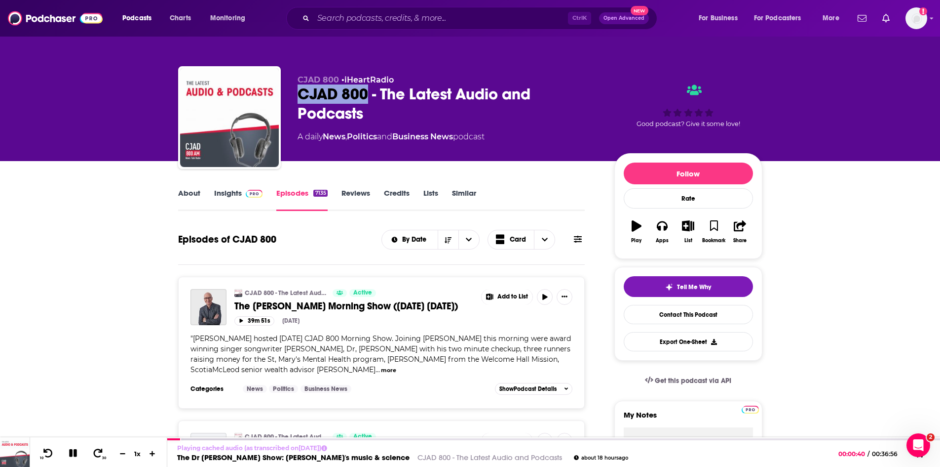
drag, startPoint x: 294, startPoint y: 93, endPoint x: 370, endPoint y: 92, distance: 76.0
click at [370, 92] on div "CJAD 800 • iHeartRadio CJAD 800 - The Latest Audio and Podcasts A daily News , …" at bounding box center [470, 119] width 585 height 107
copy h2 "CJAD 800"
click at [228, 193] on link "Insights" at bounding box center [238, 199] width 49 height 23
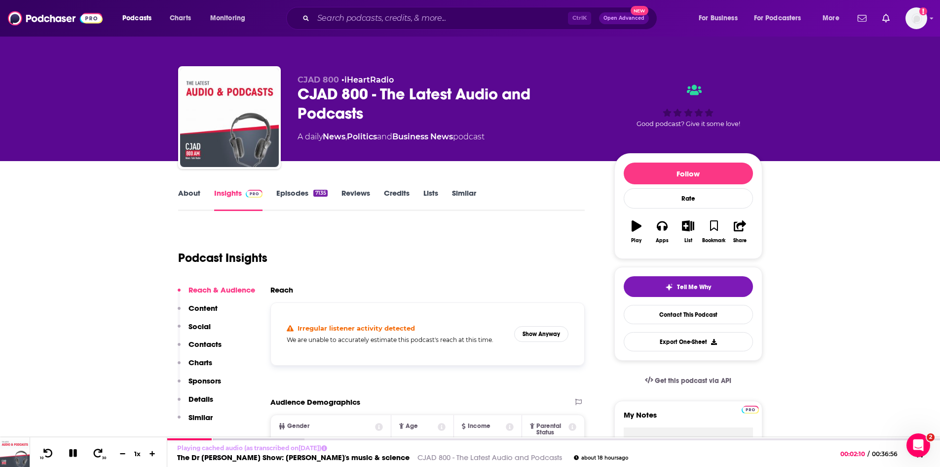
click at [285, 196] on link "Episodes 7135" at bounding box center [301, 199] width 51 height 23
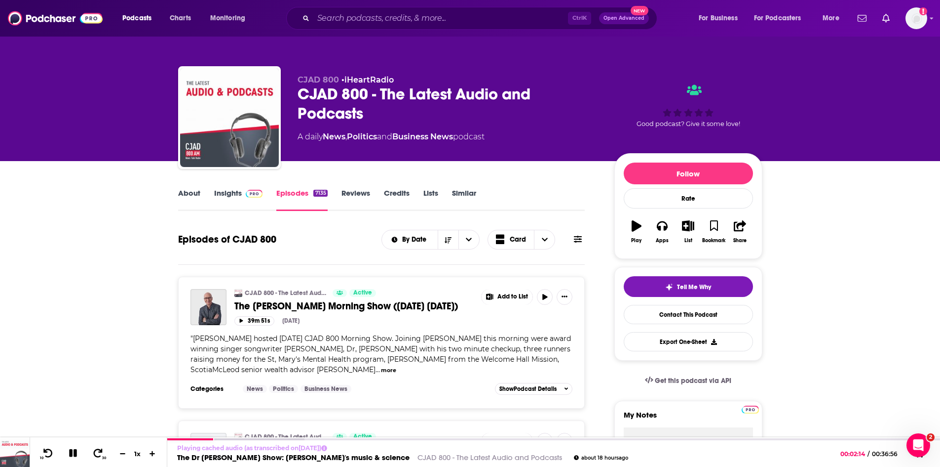
drag, startPoint x: 234, startPoint y: 196, endPoint x: 563, endPoint y: 19, distance: 373.7
click at [234, 196] on link "Insights" at bounding box center [238, 199] width 49 height 23
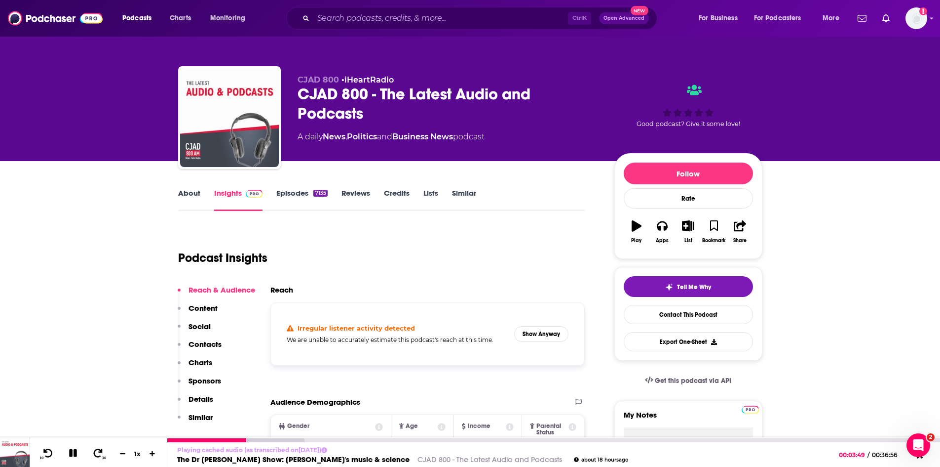
click at [78, 450] on button at bounding box center [73, 453] width 17 height 12
click at [418, 459] on link "CJAD 800 - The Latest Audio and Podcasts" at bounding box center [490, 458] width 145 height 9
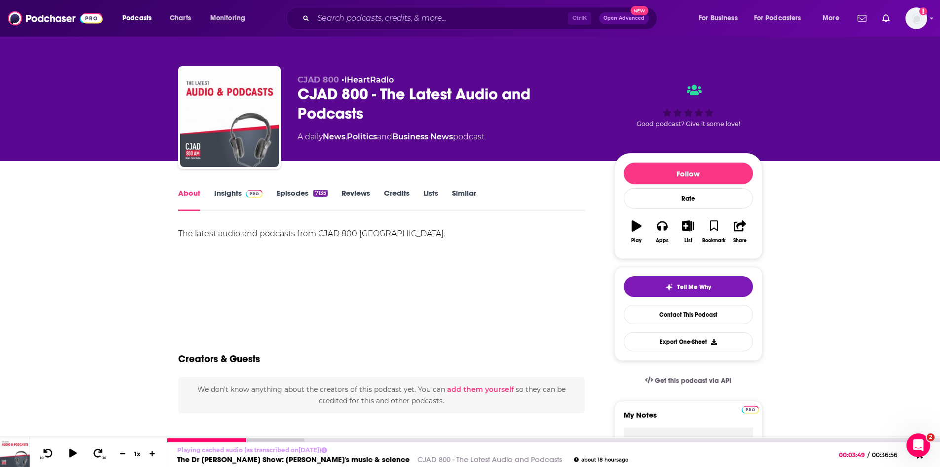
click at [306, 461] on link "The Dr Joe Show: Mozart's music & science" at bounding box center [293, 458] width 233 height 9
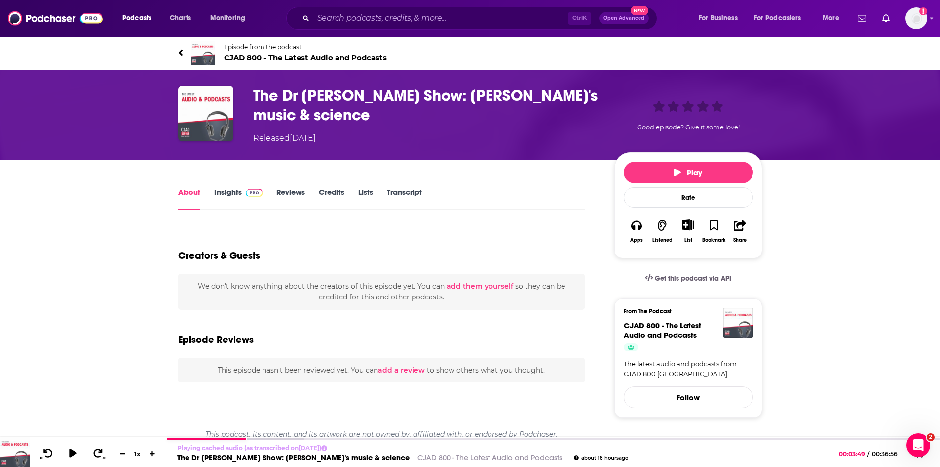
click at [405, 190] on link "Transcript" at bounding box center [404, 198] width 35 height 23
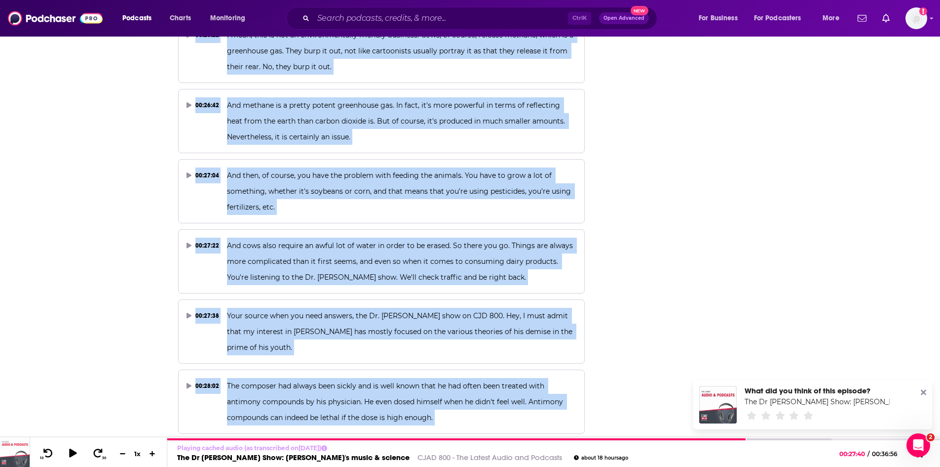
scroll to position [6316, 0]
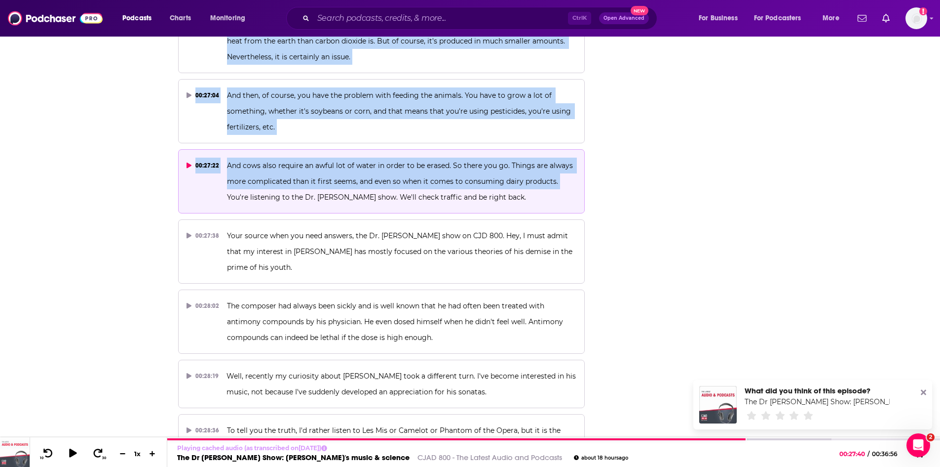
drag, startPoint x: 401, startPoint y: 145, endPoint x: 562, endPoint y: 97, distance: 167.4
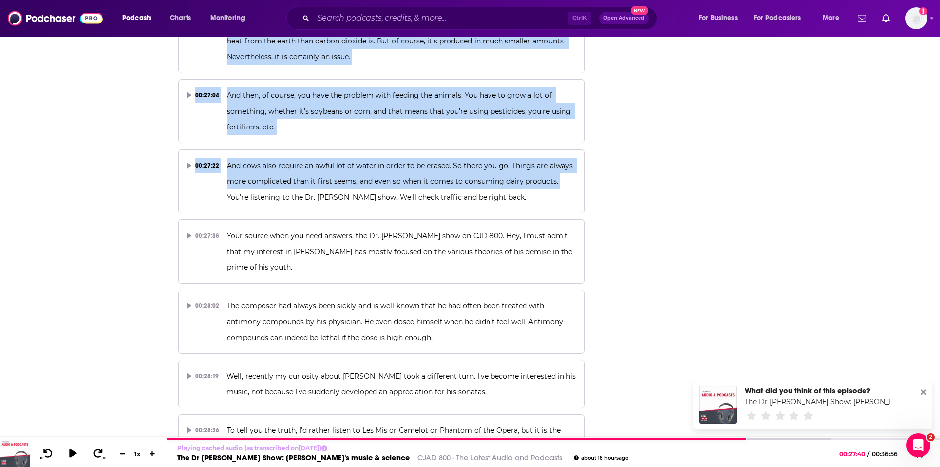
copy div "Something else that I just want to add to this discussion when we were talking …"
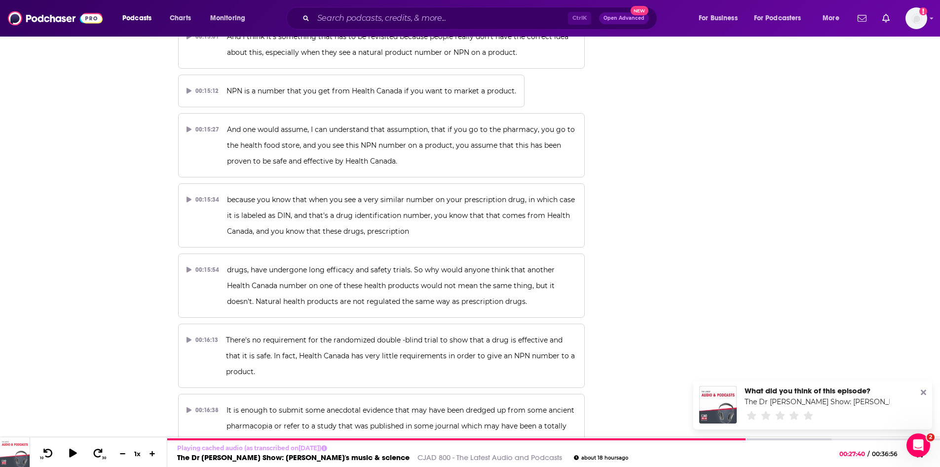
scroll to position [3700, 0]
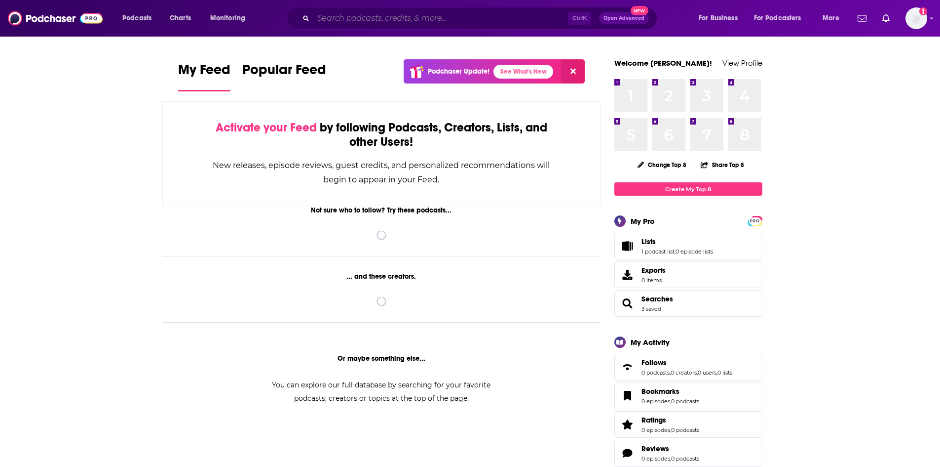
click at [332, 18] on input "Search podcasts, credits, & more..." at bounding box center [440, 18] width 255 height 16
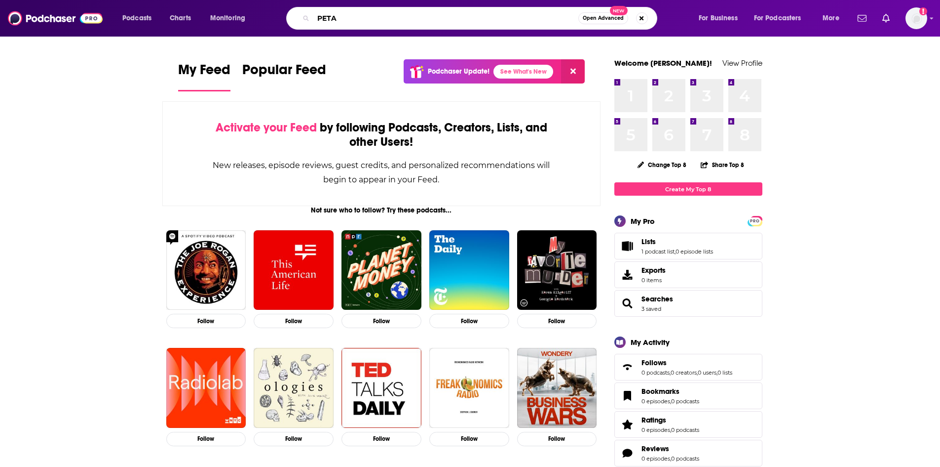
type input "PETA"
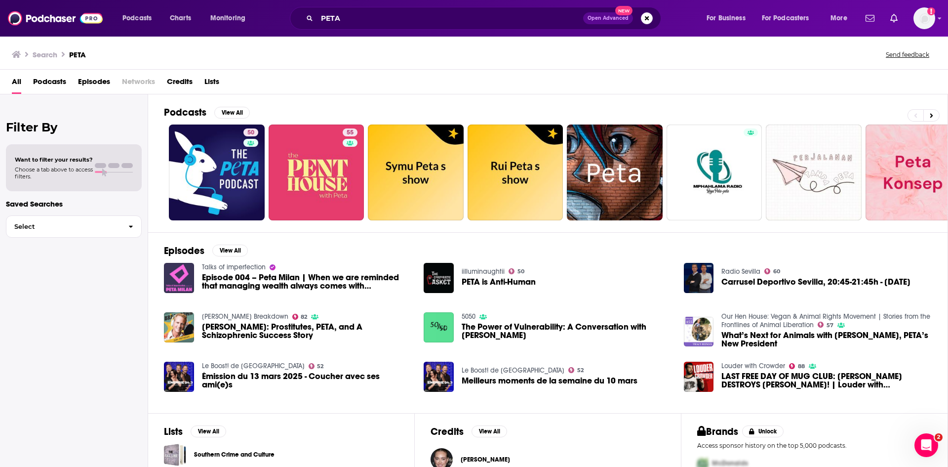
click at [89, 80] on span "Episodes" at bounding box center [94, 84] width 32 height 20
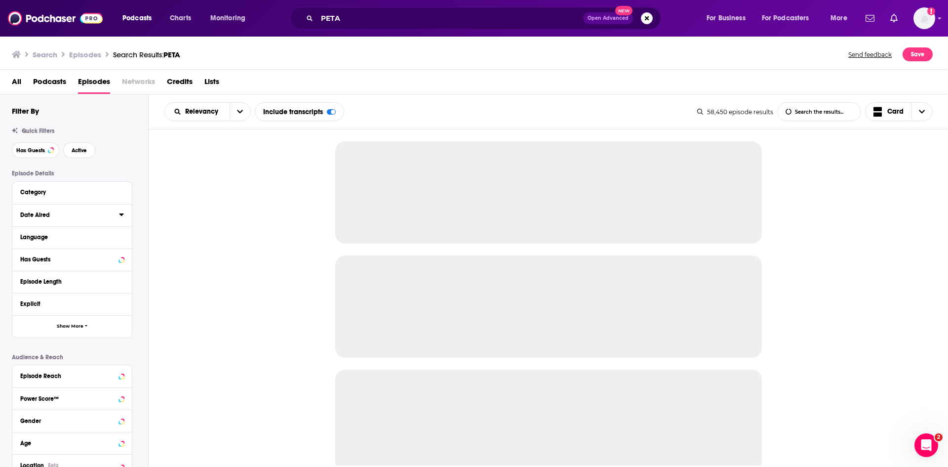
click at [121, 217] on icon at bounding box center [121, 214] width 5 height 8
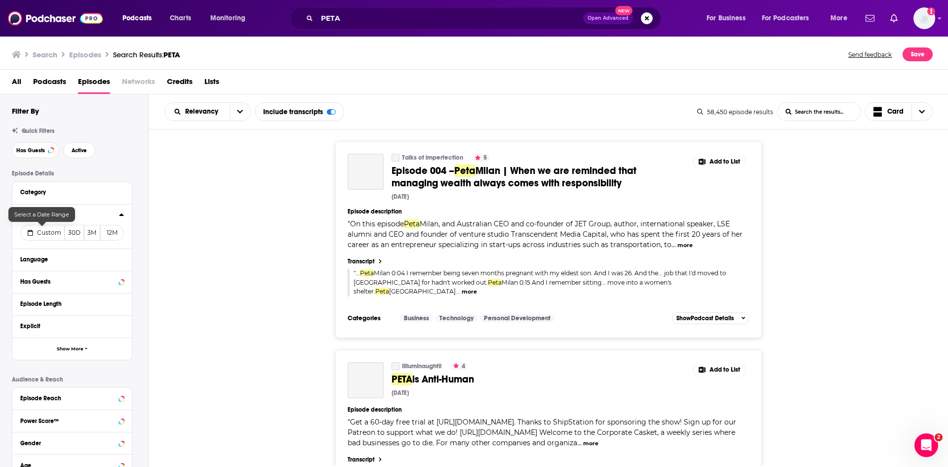
click at [48, 230] on span "Custom" at bounding box center [49, 232] width 24 height 7
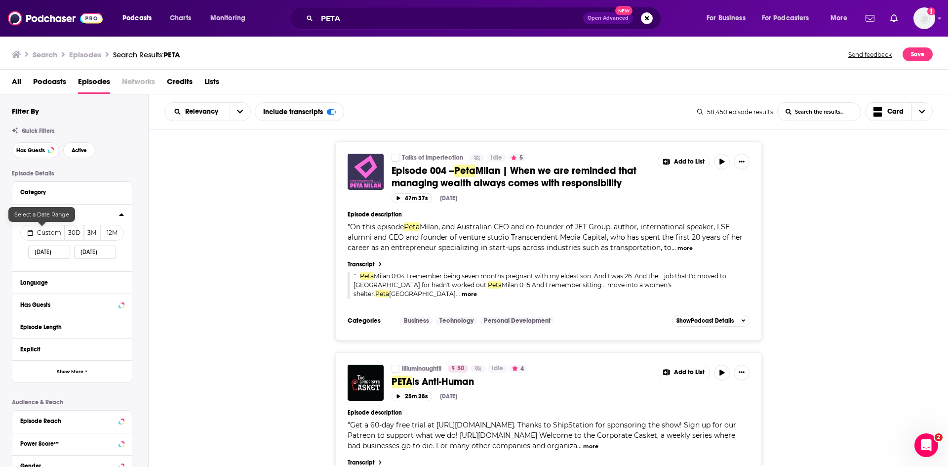
select select "9"
select select "2025"
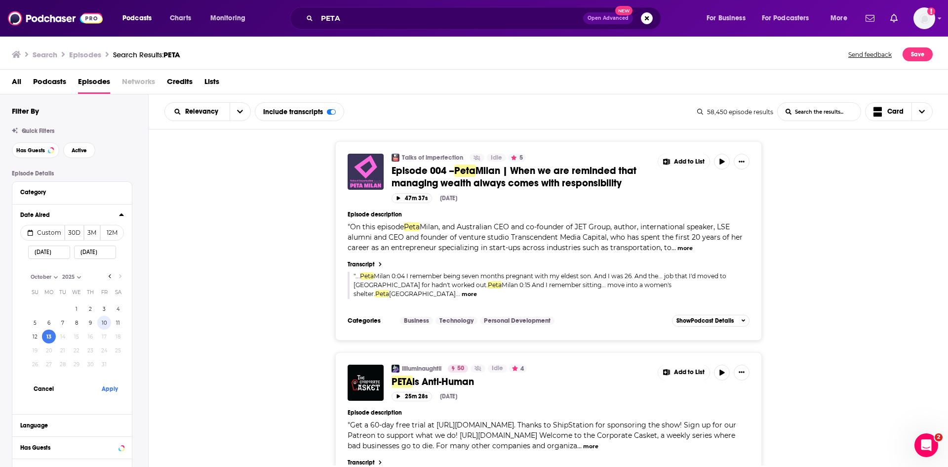
click at [100, 326] on button "10" at bounding box center [104, 322] width 14 height 14
type input "10/10/2025"
click at [109, 389] on button "Apply" at bounding box center [110, 388] width 30 height 18
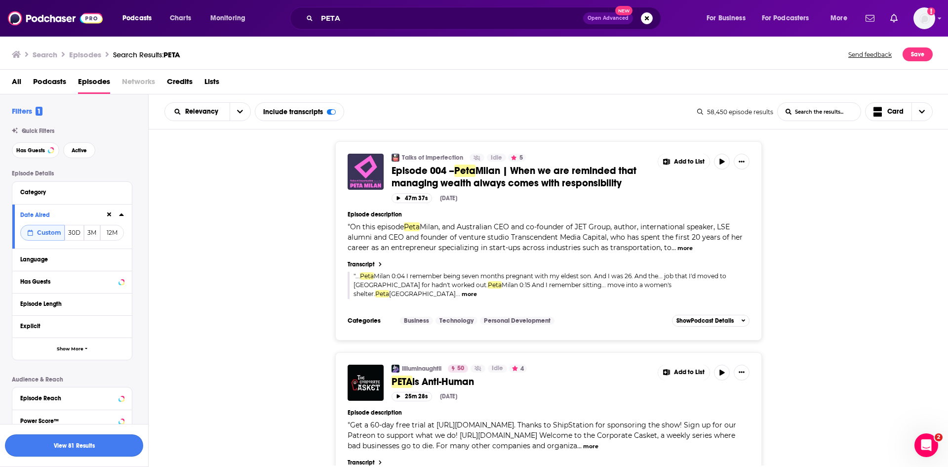
click at [129, 442] on button "View 81 Results" at bounding box center [74, 445] width 138 height 22
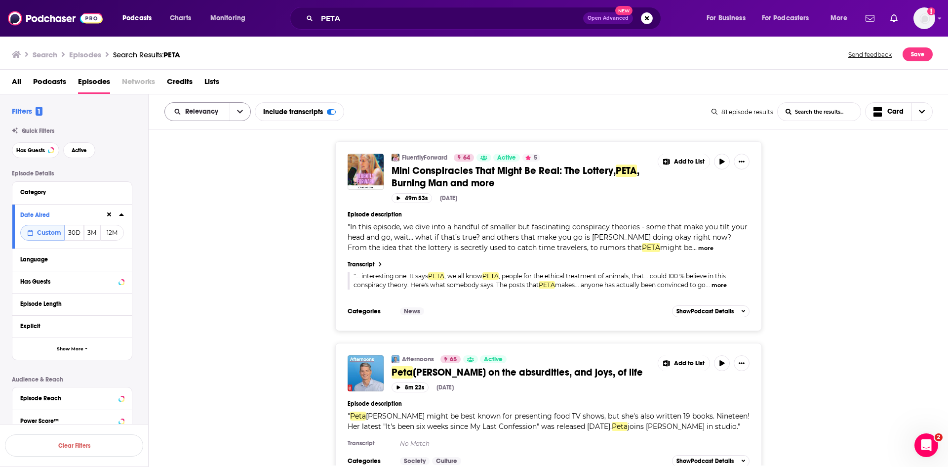
click at [241, 110] on icon "open menu" at bounding box center [240, 111] width 6 height 7
click at [216, 189] on div "Power Score" at bounding box center [207, 196] width 86 height 17
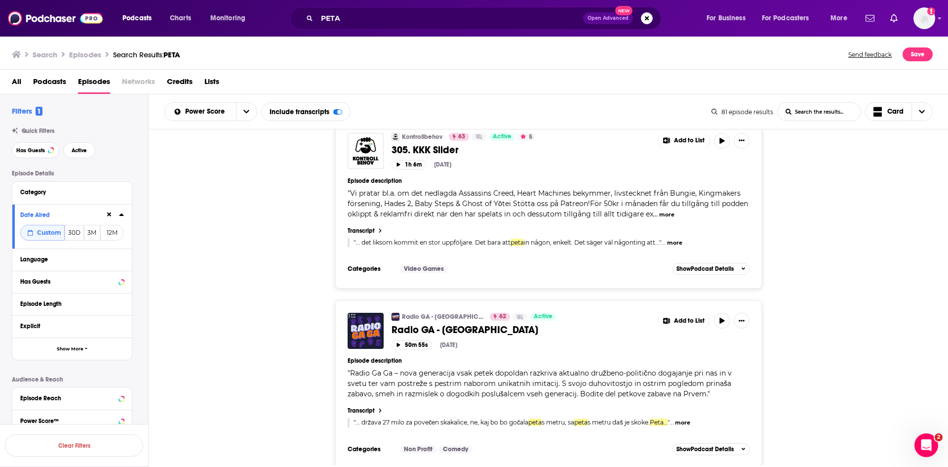
scroll to position [4295, 0]
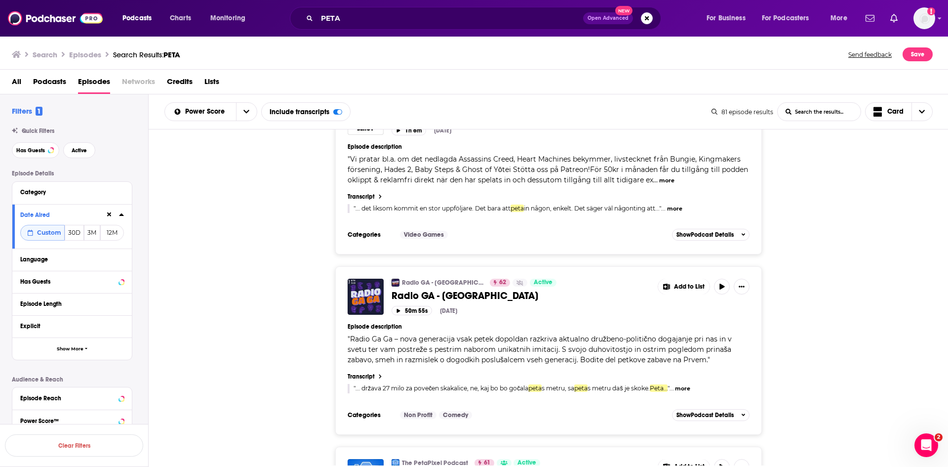
drag, startPoint x: 567, startPoint y: 457, endPoint x: 562, endPoint y: 454, distance: 6.0
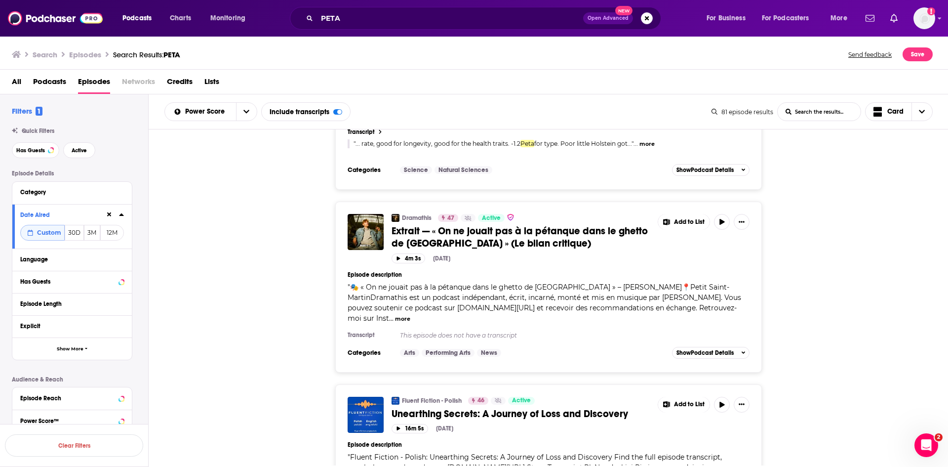
scroll to position [8571, 0]
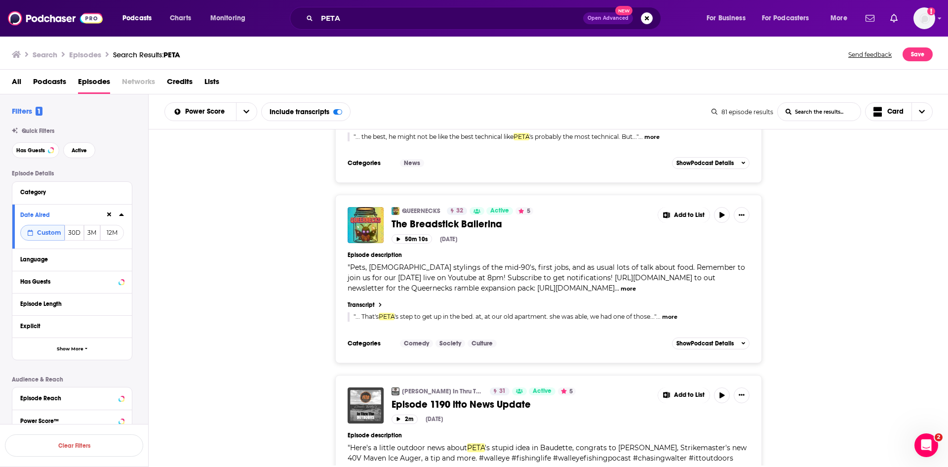
scroll to position [10150, 0]
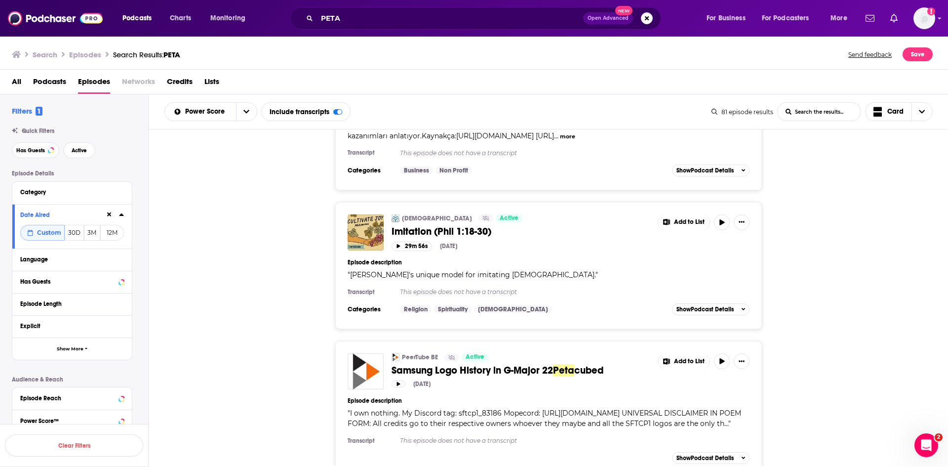
scroll to position [13294, 0]
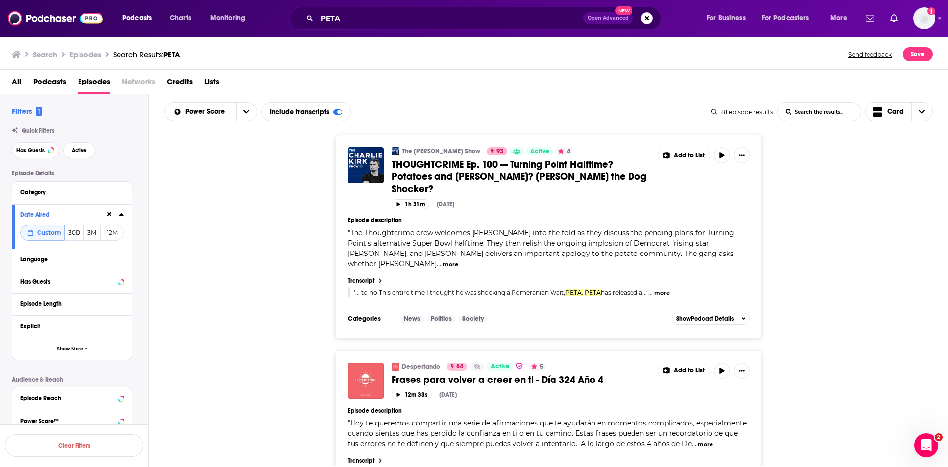
scroll to position [0, 0]
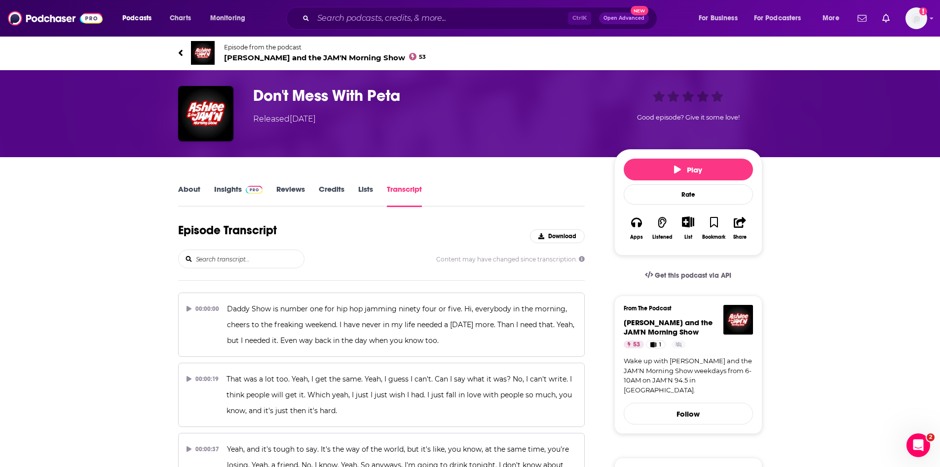
click at [326, 58] on span "[PERSON_NAME] and the JAM'N Morning Show 53" at bounding box center [325, 57] width 202 height 9
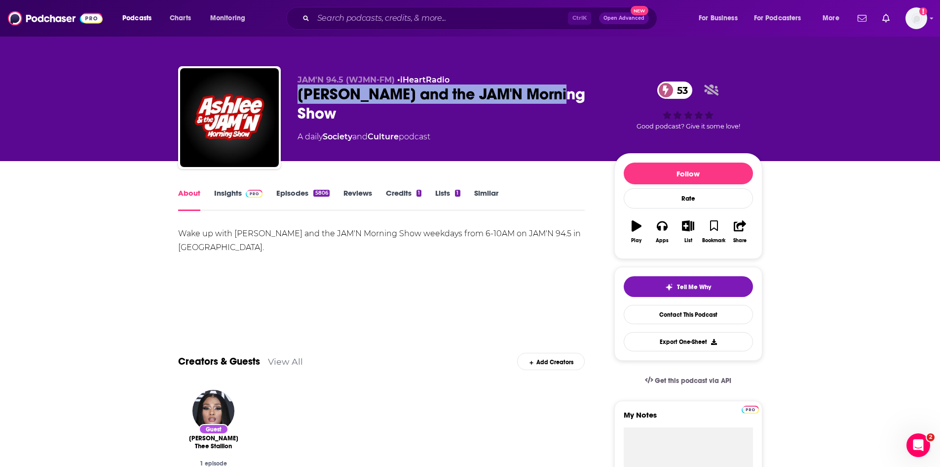
drag, startPoint x: 544, startPoint y: 96, endPoint x: 292, endPoint y: 93, distance: 251.3
click at [292, 93] on div "JAM'N 94.5 (WJMN-FM) • iHeartRadio [PERSON_NAME] and the JAM'N Morning Show 53 …" at bounding box center [470, 119] width 585 height 107
copy h1 "[PERSON_NAME] and the JAM'N Morning Show"
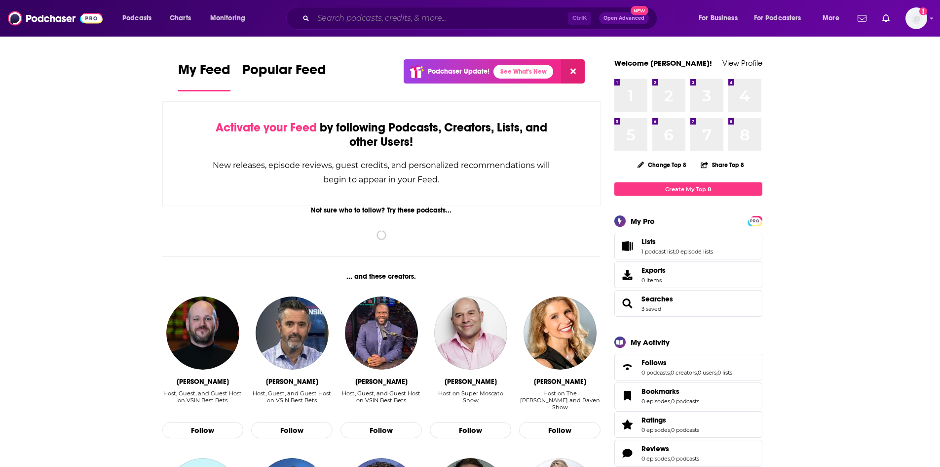
click at [421, 18] on input "Search podcasts, credits, & more..." at bounding box center [440, 18] width 255 height 16
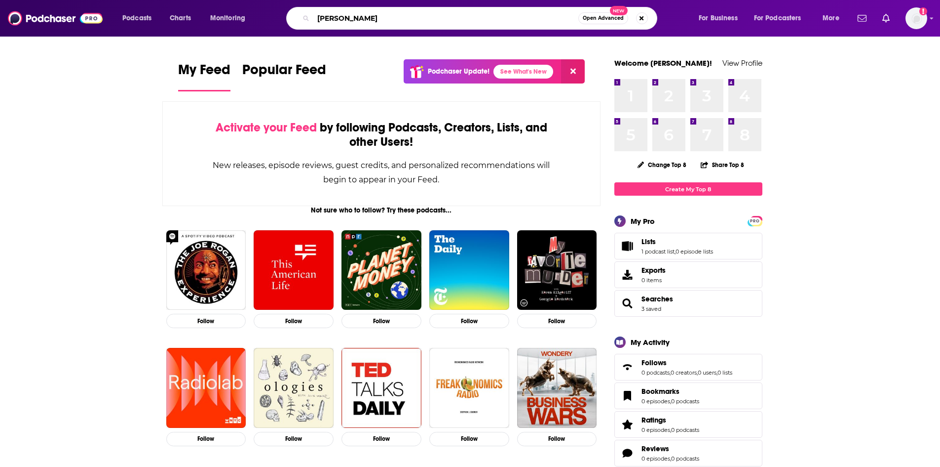
type input "[PERSON_NAME]"
